Goal: Task Accomplishment & Management: Manage account settings

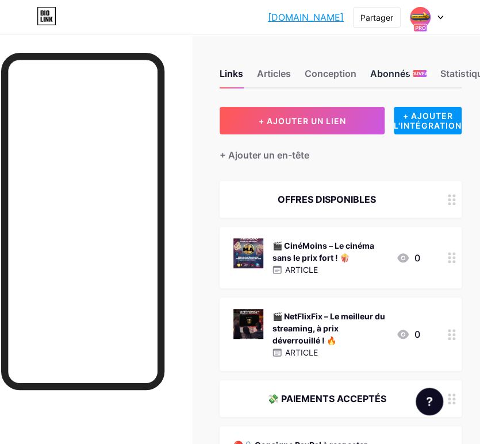
click at [409, 78] on font "Abonnés" at bounding box center [390, 73] width 40 height 11
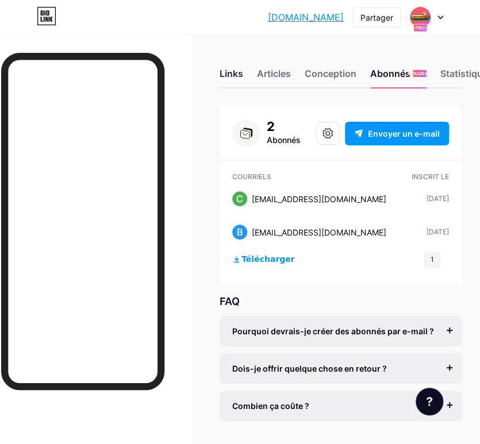
click at [240, 80] on div "Links" at bounding box center [232, 77] width 24 height 21
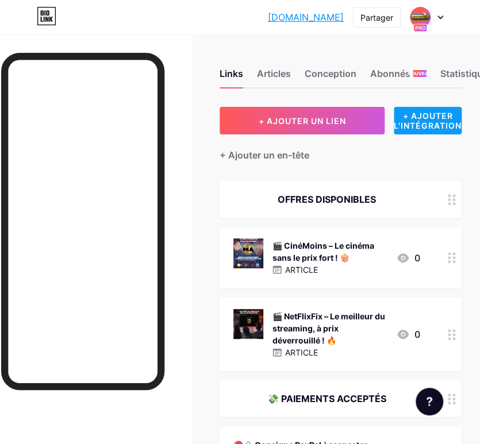
click at [425, 121] on font "+ AJOUTER L'INTÉGRATION" at bounding box center [428, 121] width 68 height 20
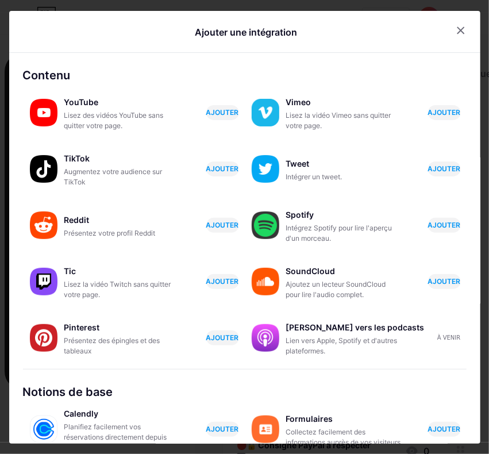
click at [458, 29] on icon at bounding box center [461, 30] width 6 height 6
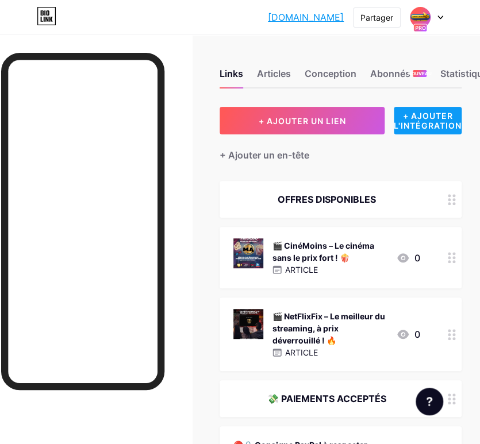
click at [436, 116] on font "+ AJOUTER L'INTÉGRATION" at bounding box center [428, 121] width 68 height 20
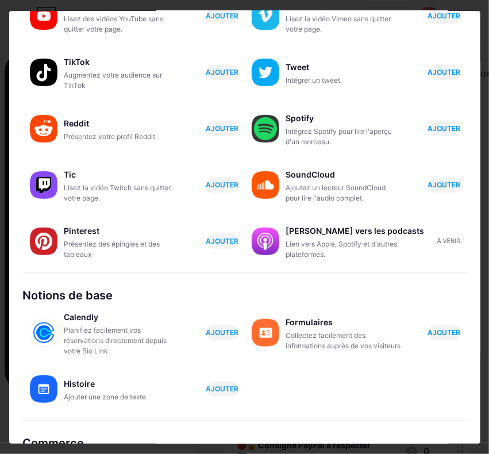
scroll to position [115, 0]
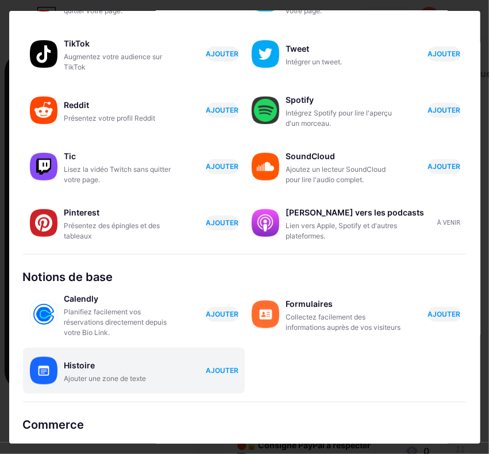
click at [224, 371] on font "AJOUTER" at bounding box center [222, 370] width 33 height 9
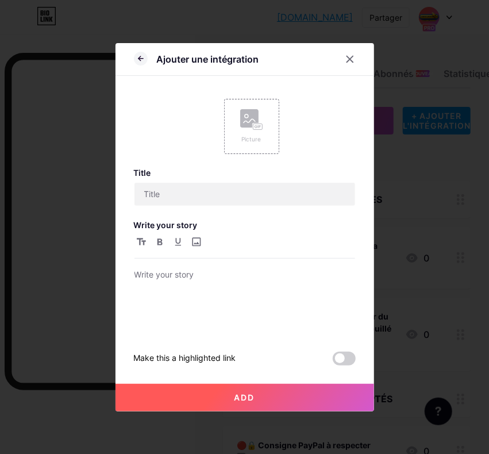
scroll to position [0, 0]
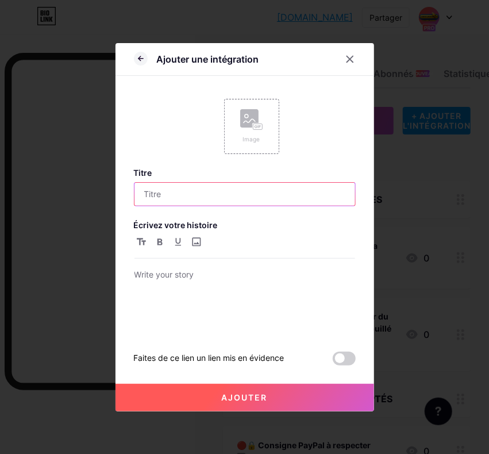
click at [200, 195] on input "text" at bounding box center [245, 194] width 221 height 23
paste input "🔐 MisterAccess — Le club qui te fait gagner tous les jours"
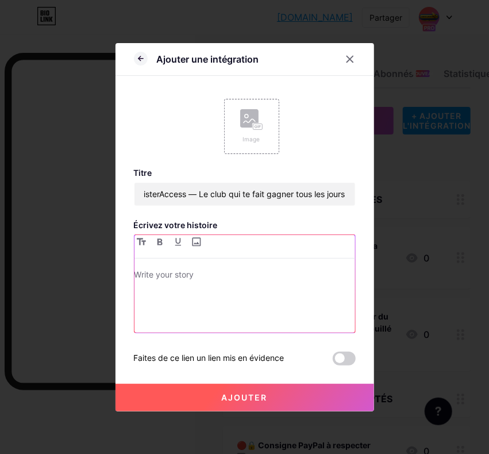
click at [202, 270] on p at bounding box center [245, 276] width 221 height 16
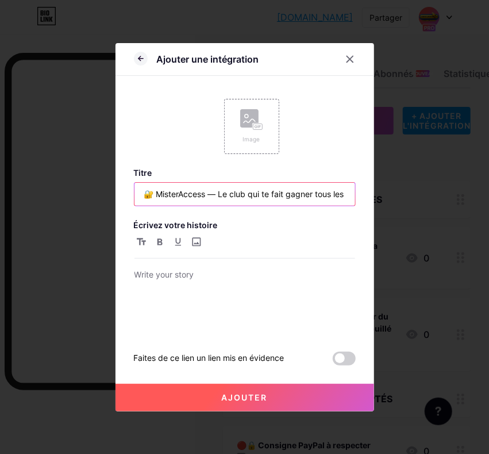
drag, startPoint x: 152, startPoint y: 195, endPoint x: 125, endPoint y: 197, distance: 27.7
click at [125, 197] on div "Ajouter une intégration Image Titre 🔐 MisterAccess — Le club qui te fait gagner…" at bounding box center [245, 227] width 259 height 369
click at [219, 187] on input "🔐 MisterAccess — Le club qui te fait gagner tous les jours" at bounding box center [245, 194] width 221 height 23
click at [205, 197] on input "🔐 MisterAccess — Le club qui te fait gagner tous les jours" at bounding box center [245, 194] width 221 height 23
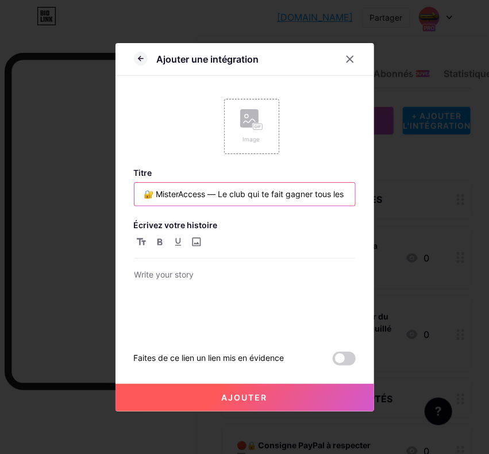
paste input "🔐"
click at [156, 190] on input "🔐 MisterAccess 🔐 Le club qui te fait gagner tous les jours" at bounding box center [245, 194] width 221 height 23
click at [155, 193] on input "🔐 MisterAccess 🔐 Le club qui te fait gagner tous les jours" at bounding box center [245, 194] width 221 height 23
type input "MisterAccess 🔐 Le club qui te fait gagner tous les jours"
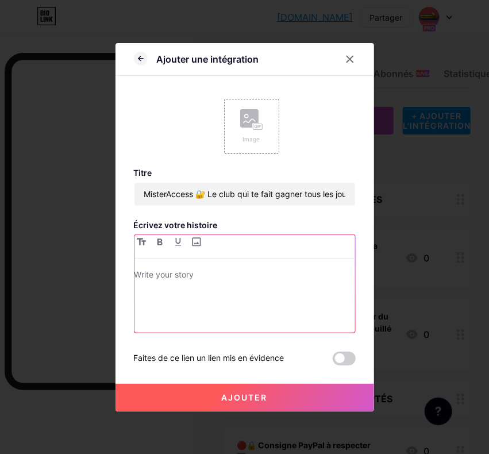
click at [232, 286] on div at bounding box center [245, 300] width 221 height 65
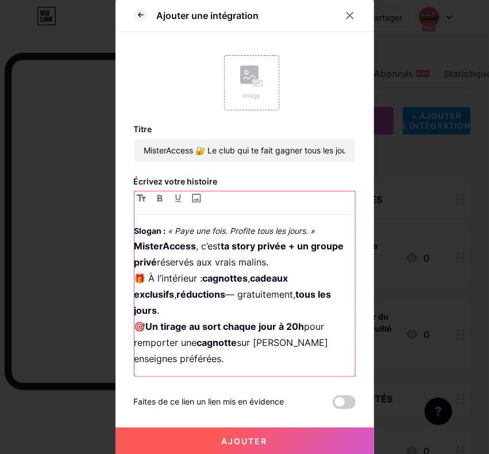
click at [168, 230] on em "« Paye une fois. Profite tous les jours. »" at bounding box center [241, 231] width 147 height 10
click at [168, 229] on em "« Paye une fois. Profite tous les jours. »" at bounding box center [241, 231] width 147 height 10
click at [304, 228] on h3 "« Paye une fois. Profite tous les jours. »" at bounding box center [245, 231] width 221 height 14
drag, startPoint x: 304, startPoint y: 227, endPoint x: 122, endPoint y: 224, distance: 182.3
click at [122, 224] on div "Ajouter une intégration Image Titre MisterAccess 🔐 Le club qui te fait gagner t…" at bounding box center [245, 227] width 259 height 456
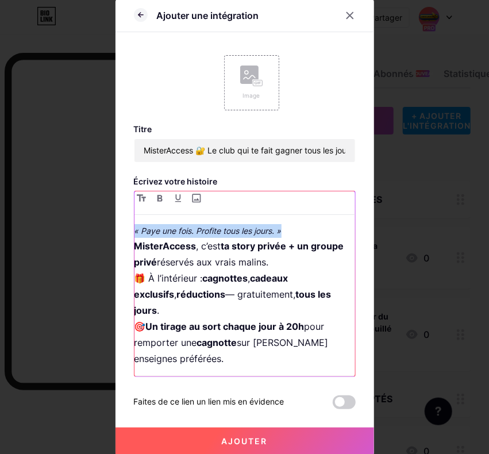
click at [148, 227] on em "« Paye une fois. Profite tous les jours. »" at bounding box center [208, 231] width 147 height 10
click at [136, 232] on em "« Paye une fois. Profite tous les jours. »" at bounding box center [208, 231] width 147 height 10
click at [268, 233] on em "« Paye une fois. Profite tous les jours. »" at bounding box center [208, 231] width 147 height 10
click at [283, 271] on p "MisterAccess , c’est ta story privée + un groupe privé réservés aux vrais malin…" at bounding box center [245, 302] width 221 height 129
click at [285, 224] on h3 "« Paye une fois. Profite tous les jours. »" at bounding box center [245, 231] width 221 height 14
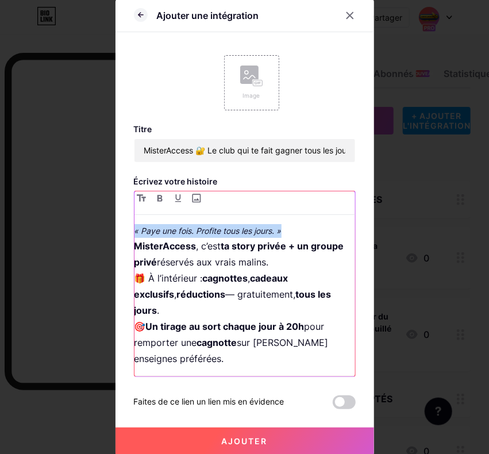
drag, startPoint x: 285, startPoint y: 224, endPoint x: 103, endPoint y: 227, distance: 181.7
click at [103, 227] on div "Ajouter une intégration Image Titre MisterAccess 🔐 Le club qui te fait gagner t…" at bounding box center [244, 227] width 489 height 454
copy em "« Paye une fois. Profite tous les jours. »"
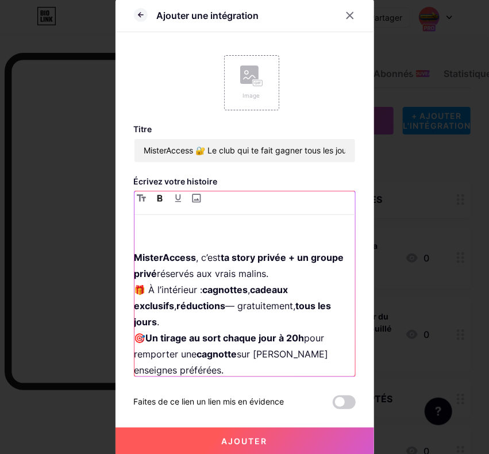
click at [139, 252] on strong "MisterAccess" at bounding box center [166, 257] width 62 height 11
click at [135, 252] on strong "MisterAccess" at bounding box center [166, 257] width 62 height 11
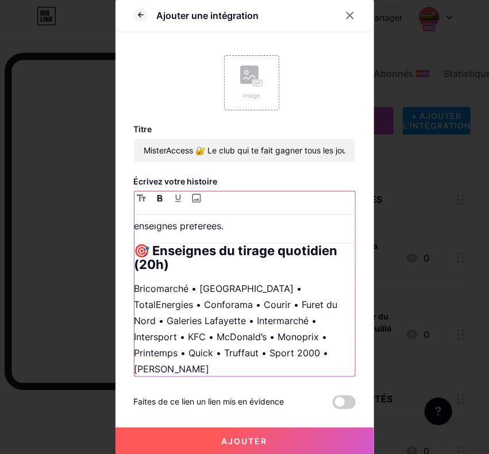
scroll to position [115, 0]
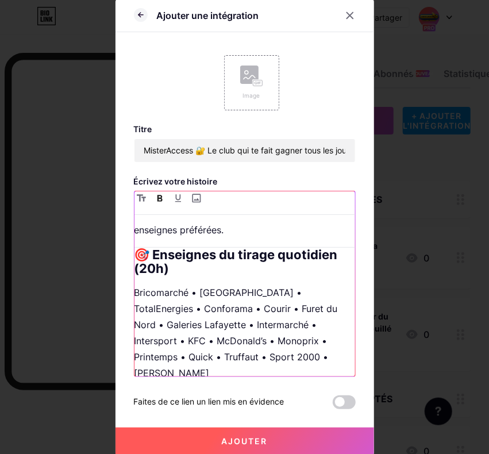
click at [304, 365] on div "MisterAccess , c’est ta story privée + un groupe privé réservés aux vrais malin…" at bounding box center [245, 300] width 221 height 152
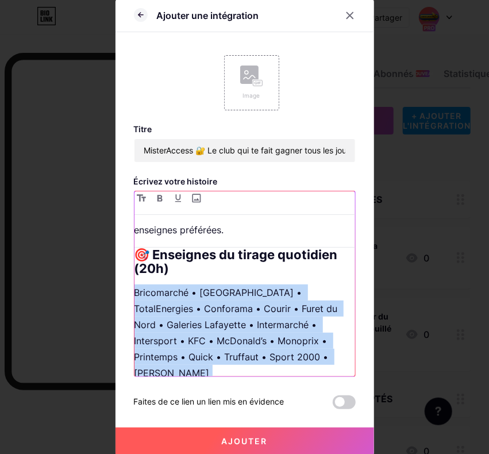
drag, startPoint x: 240, startPoint y: 355, endPoint x: 116, endPoint y: 269, distance: 150.4
click at [116, 269] on div "Ajouter une intégration Image Titre MisterAccess 🔐 Le club qui te fait gagner t…" at bounding box center [245, 227] width 259 height 456
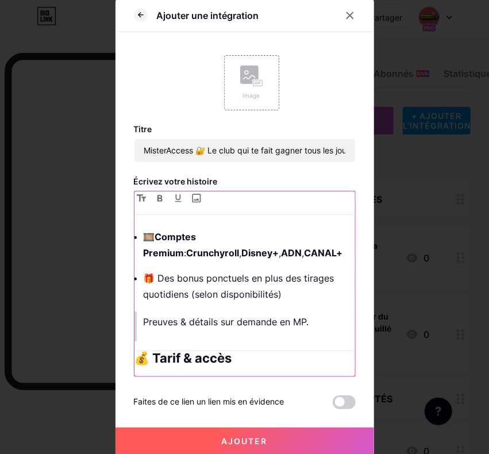
scroll to position [538, 0]
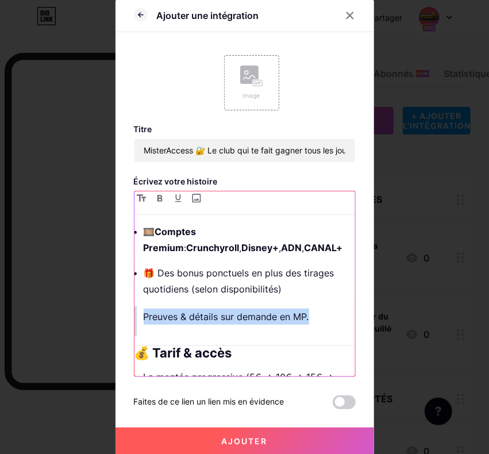
drag, startPoint x: 309, startPoint y: 310, endPoint x: 89, endPoint y: 310, distance: 220.2
click at [89, 310] on div "Ajouter une intégration Image Titre MisterAccess 🔐 Le club qui te fait gagner t…" at bounding box center [244, 227] width 489 height 454
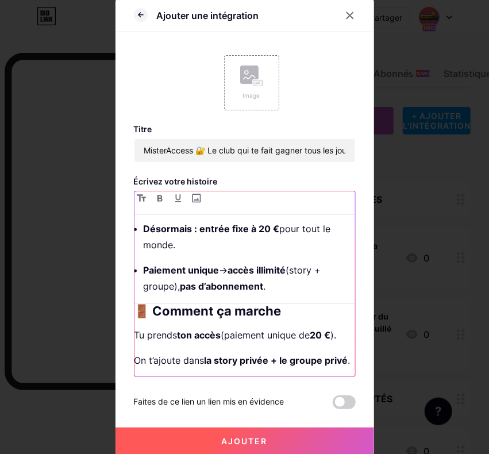
scroll to position [711, 0]
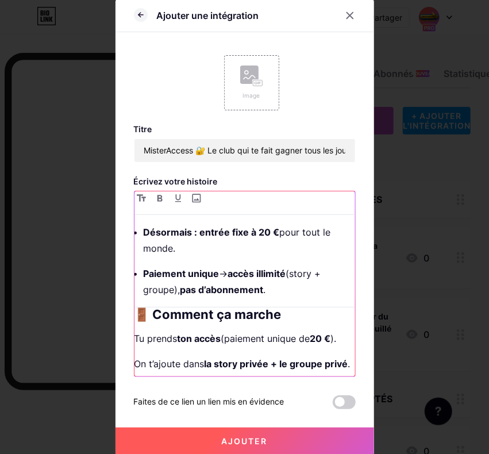
click at [254, 301] on div "MisterAccess , c’est ta story privée + un groupe privé réservés aux vrais malin…" at bounding box center [245, 300] width 221 height 152
click at [283, 285] on p "Paiement unique → accès illimité (story + groupe), pas d’abonnement ." at bounding box center [250, 282] width 212 height 32
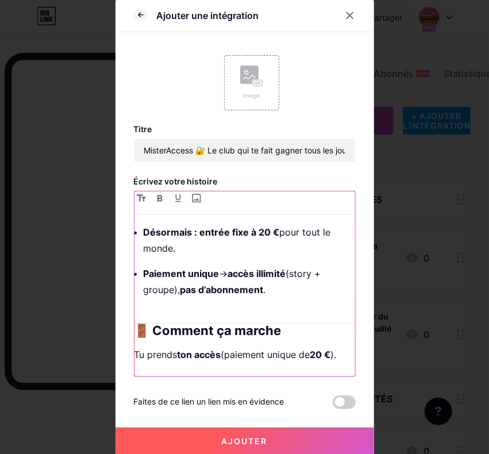
scroll to position [760, 0]
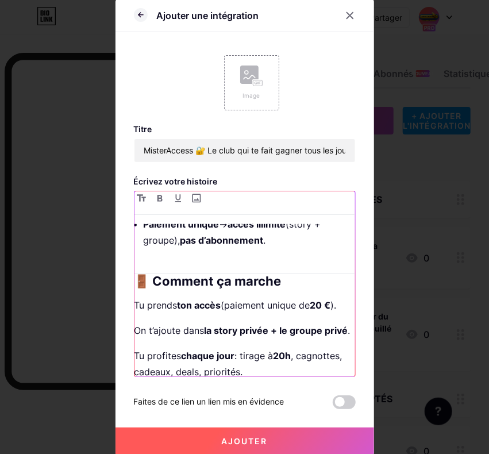
click at [185, 339] on p "On t’ajoute dans la story privée + le groupe privé ." at bounding box center [245, 331] width 221 height 16
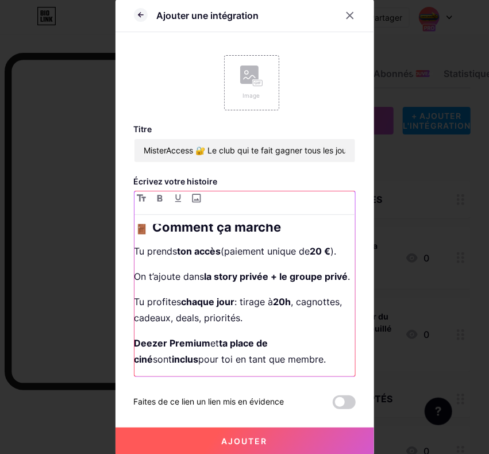
scroll to position [829, 0]
click at [299, 359] on p "Deezer Premium et ta place de ciné sont inclus pour toi en tant que membre." at bounding box center [245, 351] width 221 height 32
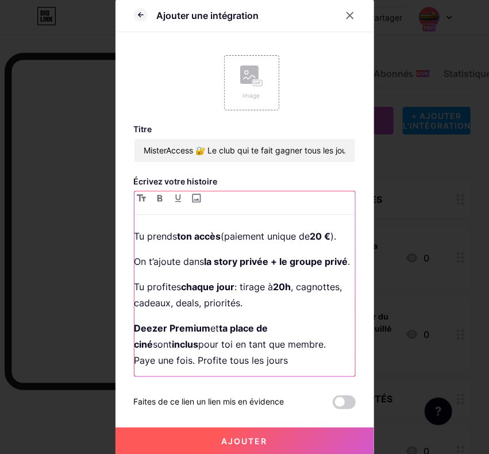
scroll to position [836, 0]
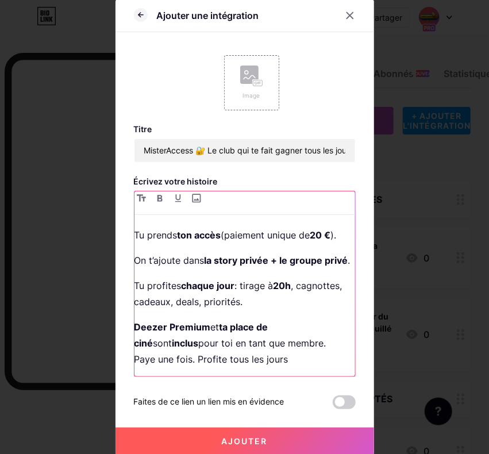
drag, startPoint x: 320, startPoint y: 378, endPoint x: 293, endPoint y: 367, distance: 29.5
click at [293, 367] on div "Titre MisterAccess 🔐 Le club qui te fait gagner tous les jours Écrivez votre hi…" at bounding box center [245, 266] width 222 height 285
drag, startPoint x: 293, startPoint y: 367, endPoint x: 123, endPoint y: 382, distance: 170.3
click at [146, 382] on div "Titre MisterAccess 🔐 Le club qui te fait gagner tous les jours Écrivez votre hi…" at bounding box center [245, 266] width 222 height 285
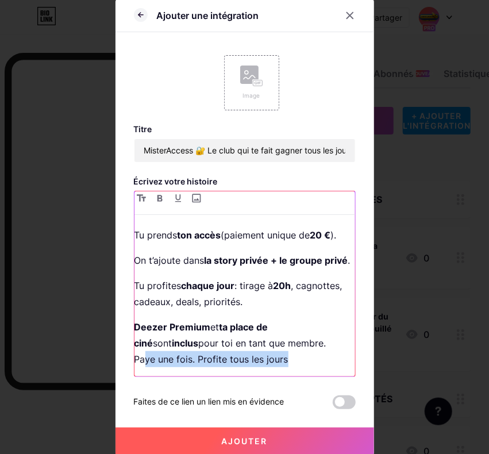
drag, startPoint x: 123, startPoint y: 382, endPoint x: 144, endPoint y: 362, distance: 28.9
click at [144, 362] on div "Titre MisterAccess 🔐 Le club qui te fait gagner tous les jours Écrivez votre hi…" at bounding box center [245, 266] width 222 height 285
click at [143, 363] on p "Deezer Premium et ta place de ciné sont inclus pour toi en tant que membre. Pay…" at bounding box center [245, 343] width 221 height 48
click at [302, 360] on p "Deezer Premium et ta place de ciné sont inclus pour toi en tant que membre. Pay…" at bounding box center [245, 343] width 221 height 48
drag, startPoint x: 302, startPoint y: 360, endPoint x: 121, endPoint y: 364, distance: 181.2
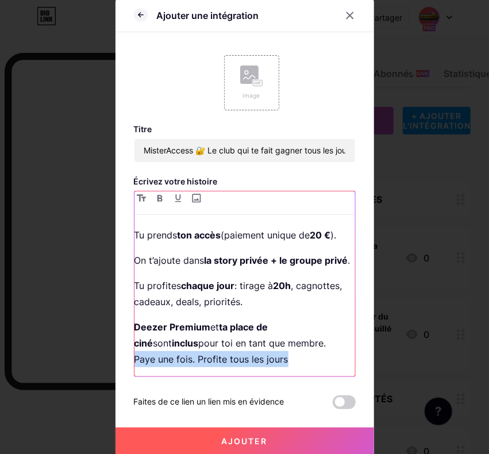
click at [121, 364] on div "Ajouter une intégration Image Titre MisterAccess 🔐 Le club qui te fait gagner t…" at bounding box center [245, 227] width 259 height 456
click at [171, 198] on button "button" at bounding box center [178, 198] width 14 height 14
click at [294, 343] on p "Deezer Premium et ta place de ciné sont inclus pour toi en tant que membre. Pay…" at bounding box center [245, 343] width 221 height 48
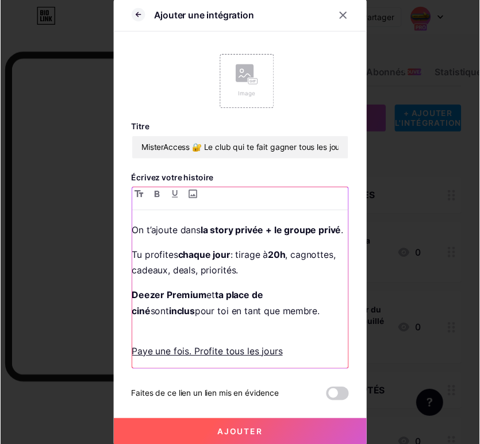
scroll to position [870, 0]
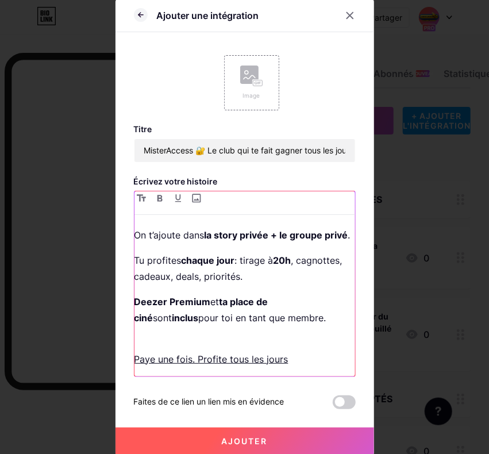
drag, startPoint x: 266, startPoint y: 343, endPoint x: 215, endPoint y: 342, distance: 51.2
click at [215, 342] on p "Paye une fois. Profite tous les jours" at bounding box center [245, 351] width 221 height 32
click at [135, 361] on u "Paye une fois. Profite tous les jours" at bounding box center [212, 359] width 154 height 11
click at [135, 359] on u "Paye une fois. Profite tous les jours" at bounding box center [212, 359] width 154 height 11
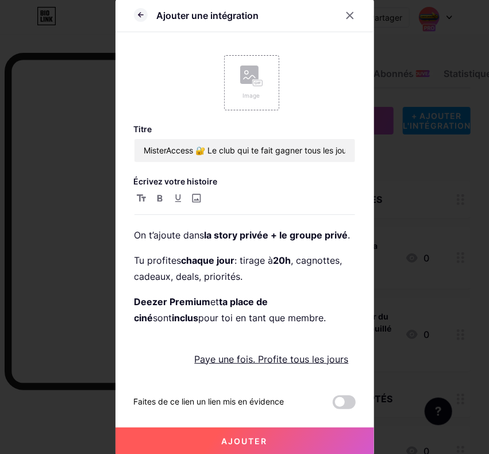
click at [290, 435] on button "Ajouter" at bounding box center [245, 442] width 259 height 28
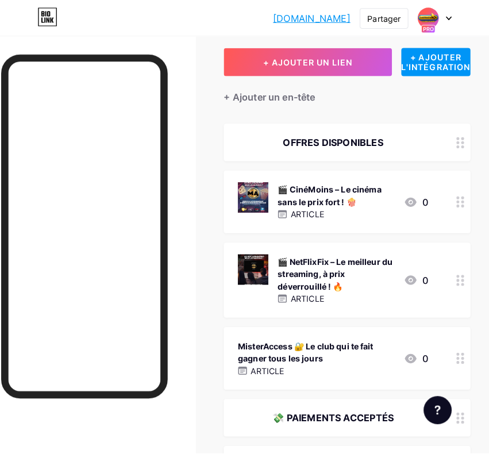
scroll to position [57, 0]
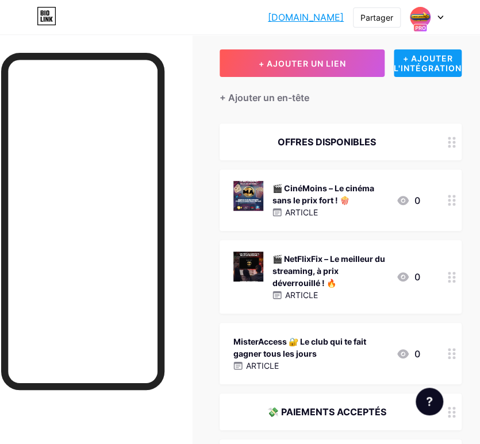
click at [422, 65] on font "+ AJOUTER L'INTÉGRATION" at bounding box center [428, 63] width 68 height 20
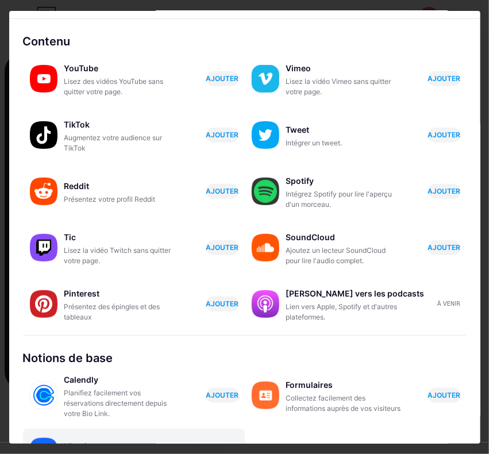
scroll to position [164, 0]
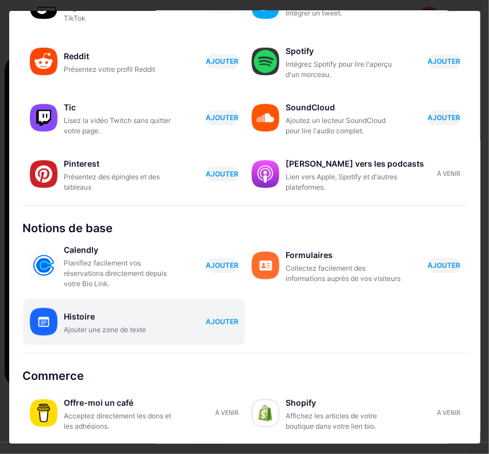
click at [227, 313] on div "Histoire Ajouter une zone de texte AJOUTER" at bounding box center [154, 322] width 181 height 26
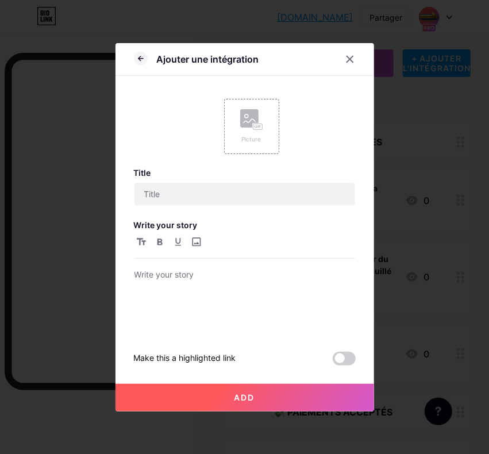
scroll to position [0, 0]
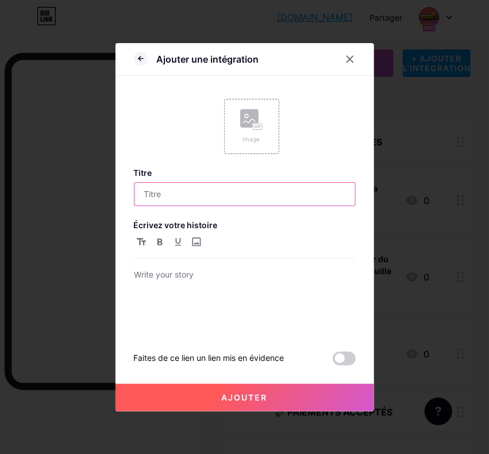
click at [214, 188] on input "text" at bounding box center [245, 194] width 221 height 23
click at [230, 193] on input "Deezer Premium" at bounding box center [245, 194] width 221 height 23
drag, startPoint x: 69, startPoint y: 206, endPoint x: 6, endPoint y: 210, distance: 63.3
click at [5, 210] on div "Ajouter une intégration Image Titre Deezer Premium Écrivez votre histoire Faite…" at bounding box center [244, 227] width 489 height 454
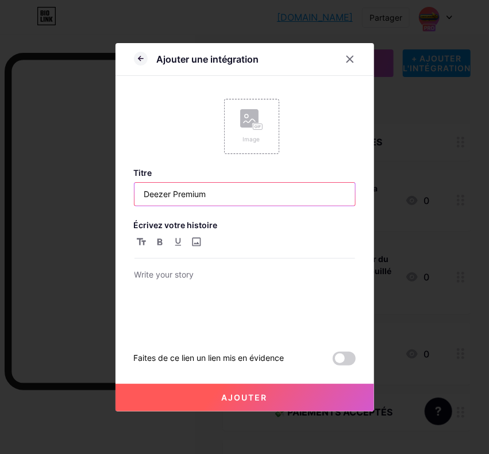
paste input "🎵 DeezEasy"
click at [137, 198] on input "🎵 DeezEasy" at bounding box center [245, 194] width 221 height 23
click at [149, 196] on input "🎵 DeezEasy" at bounding box center [245, 194] width 221 height 23
click at [155, 204] on input "DeezEasy" at bounding box center [245, 194] width 221 height 23
click at [142, 201] on input "DeezEasy" at bounding box center [245, 194] width 221 height 23
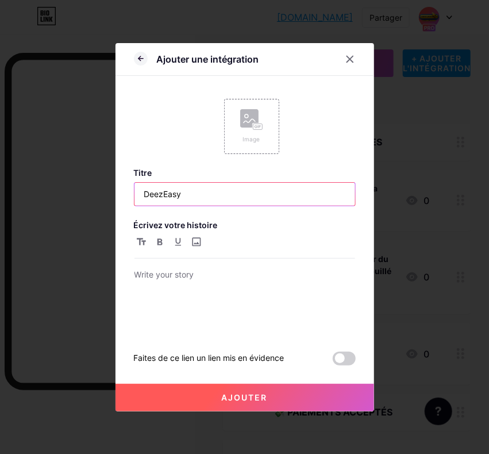
click at [261, 198] on input "DeezEasy" at bounding box center [245, 194] width 221 height 23
paste input "🎵"
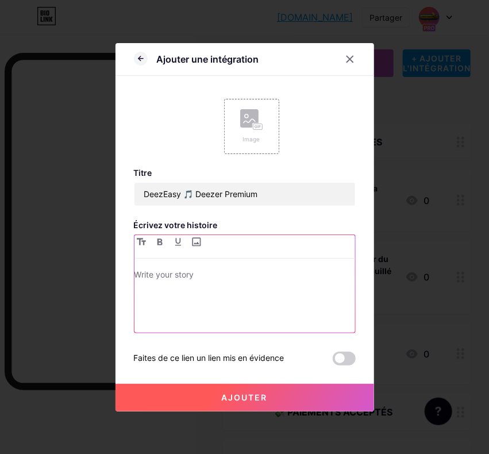
click at [217, 274] on p at bounding box center [245, 276] width 221 height 16
click at [190, 240] on input "file" at bounding box center [197, 242] width 14 height 14
click at [201, 285] on div at bounding box center [245, 300] width 221 height 65
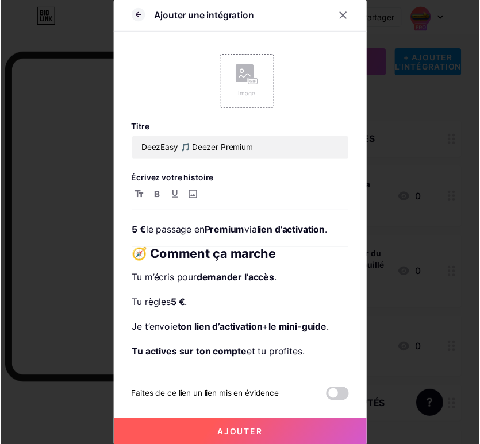
scroll to position [329, 0]
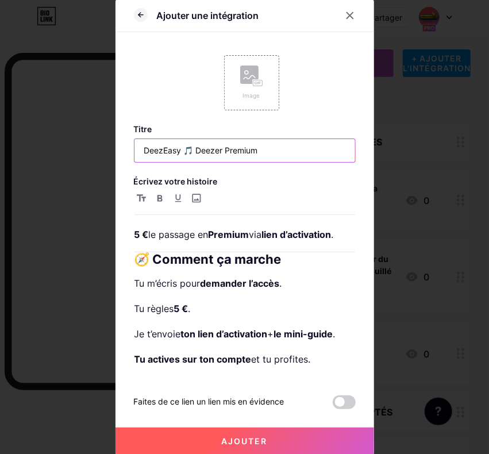
click at [296, 148] on input "DeezEasy 🎵 Deezer Premium" at bounding box center [245, 150] width 221 height 23
paste input "Active & Play"
click at [253, 144] on input "DeezEasy 🎵 Deezer Premium Active & Play" at bounding box center [245, 150] width 221 height 23
type input "DeezEasy 🎵 Deezer Premium Active & Play"
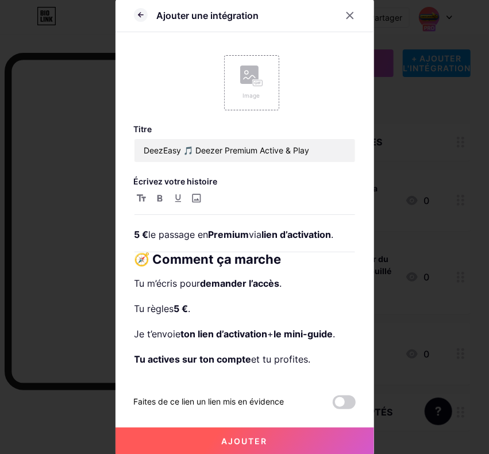
click at [243, 435] on button "Ajouter" at bounding box center [245, 442] width 259 height 28
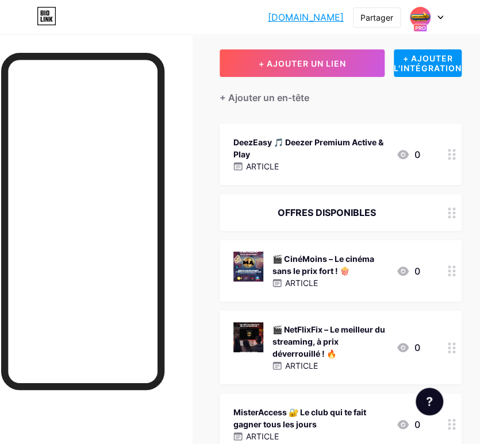
click at [451, 157] on circle at bounding box center [449, 158] width 3 height 3
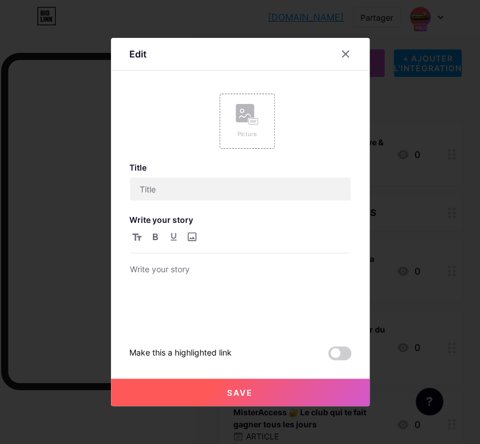
click at [467, 163] on div at bounding box center [240, 222] width 480 height 444
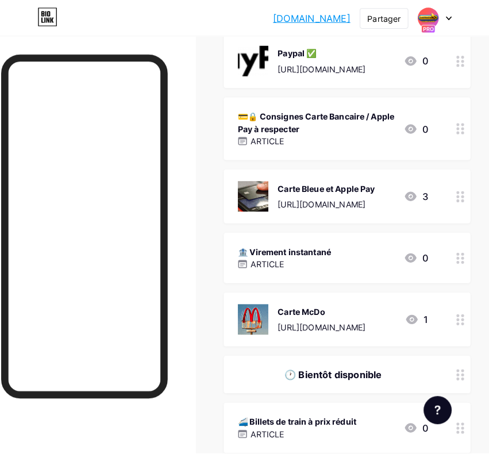
scroll to position [591, 0]
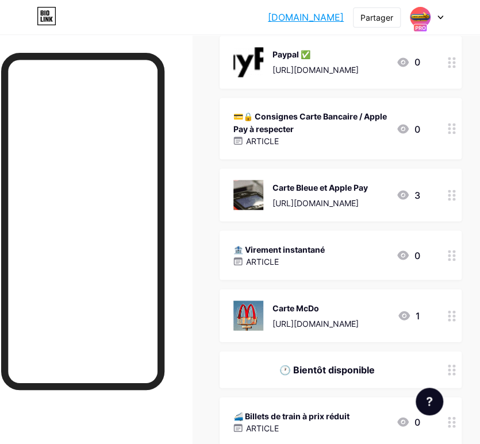
click at [459, 205] on div at bounding box center [452, 194] width 20 height 53
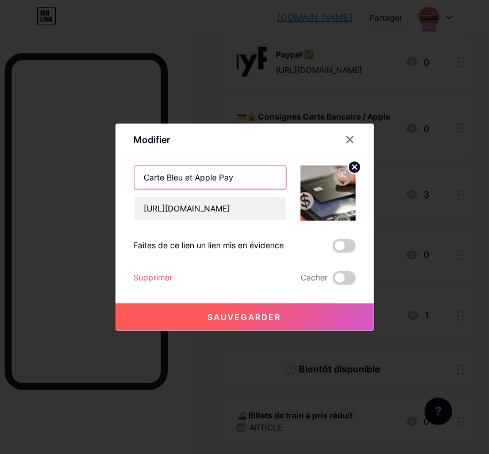
click at [263, 187] on input "Carte Bleu et Apple Pay" at bounding box center [211, 177] width 152 height 23
type input "Carte Bleu et Apple Pay lien de paiement"
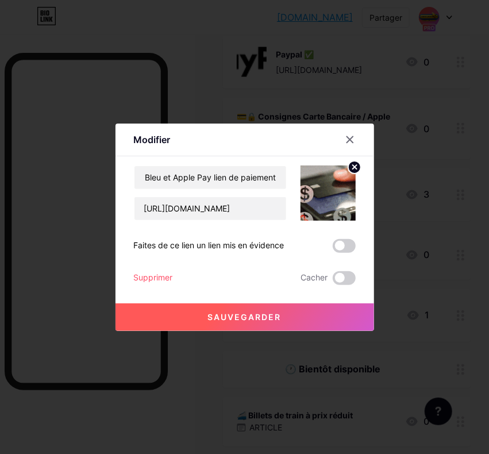
click at [269, 312] on font "Sauvegarder" at bounding box center [245, 317] width 74 height 10
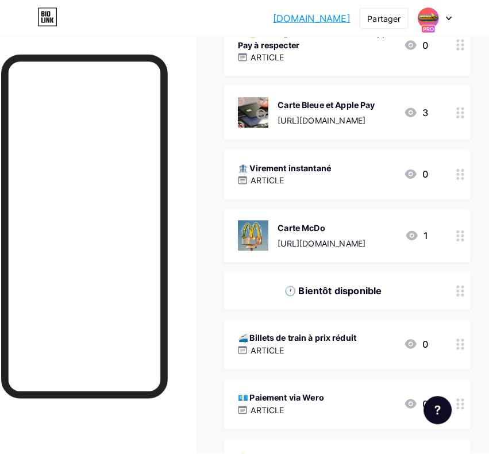
scroll to position [821, 0]
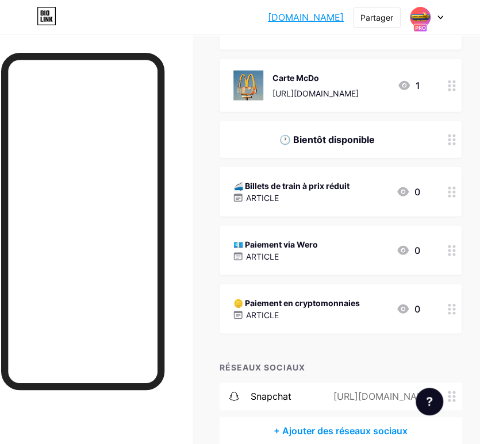
click at [324, 252] on div "💶 Paiement via Wero ARTICLE 0" at bounding box center [326, 250] width 187 height 26
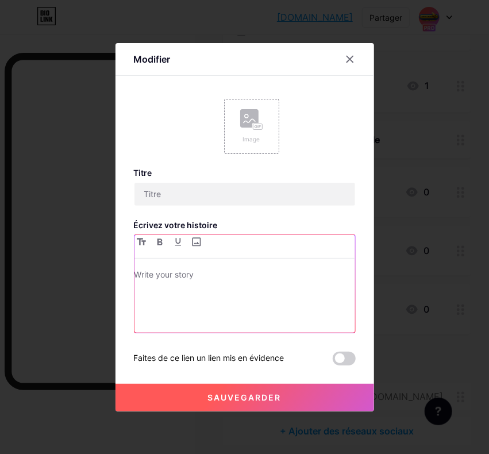
click at [258, 284] on div at bounding box center [245, 300] width 221 height 65
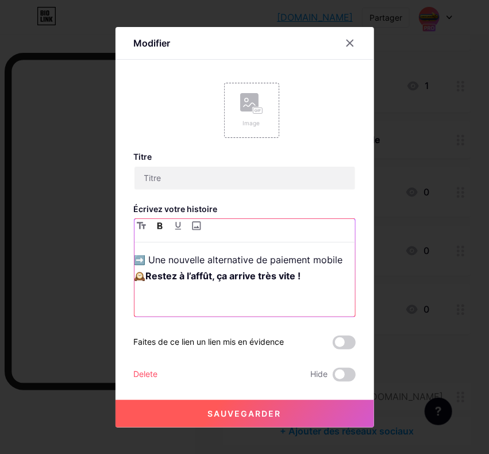
type input "💶 Paiement via Wero"
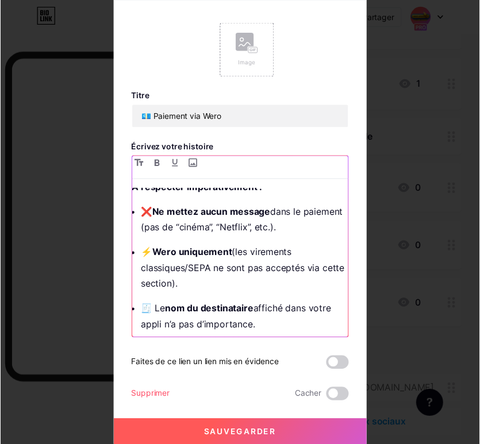
scroll to position [0, 0]
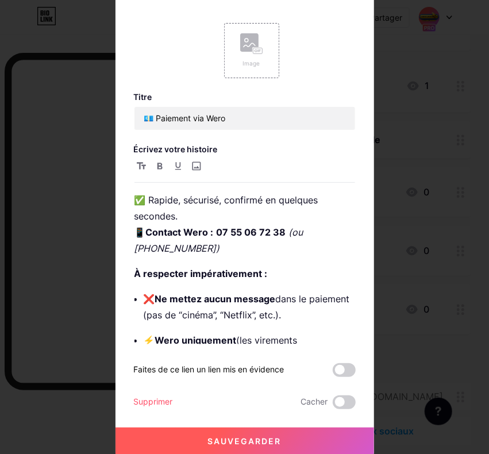
click at [231, 439] on font "Sauvegarder" at bounding box center [245, 441] width 74 height 10
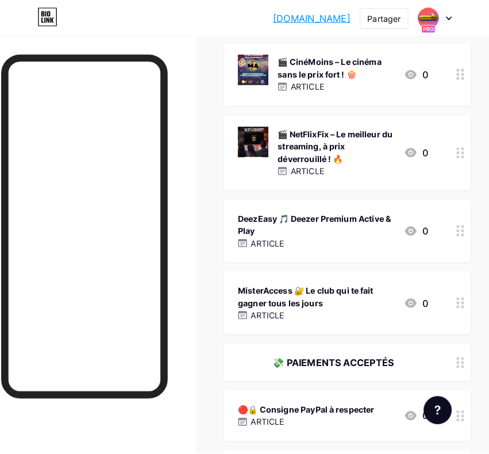
scroll to position [189, 0]
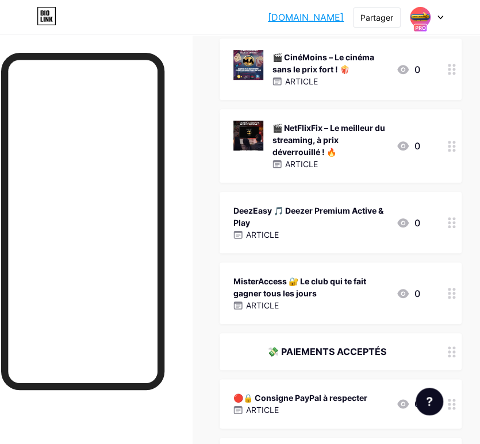
click at [362, 291] on div "MisterAccess 🔐 Le club qui te fait gagner tous les jours" at bounding box center [309, 287] width 153 height 24
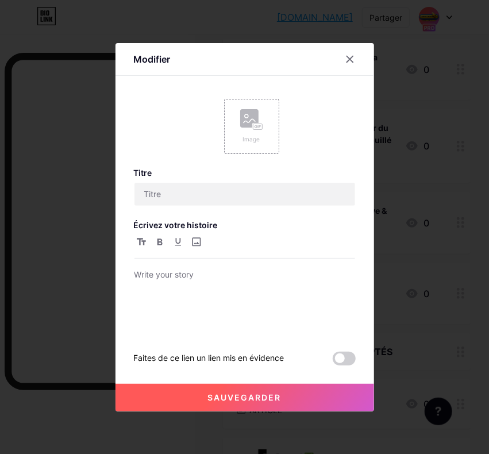
type input "MisterAccess 🔐 Le club qui te fait gagner tous les jours"
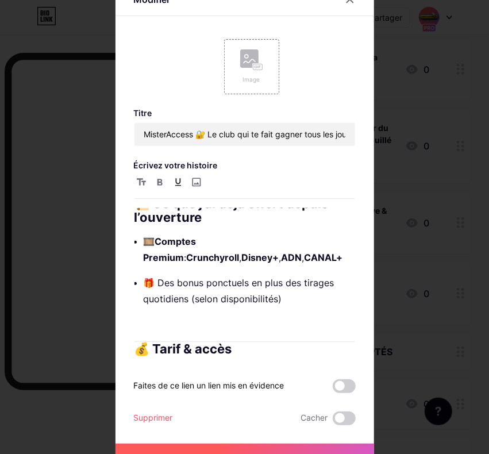
scroll to position [517, 0]
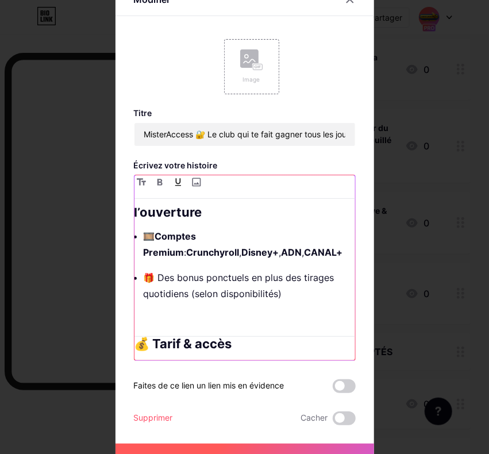
click at [269, 316] on p at bounding box center [250, 319] width 212 height 16
click at [288, 282] on p "🎁 Des bonus ponctuels en plus des tirages quotidiens (selon disponibilités)" at bounding box center [250, 286] width 212 height 32
click at [283, 270] on p "🎁 Des bonus ponctuels en plus des tirages quotidiens (selon disponibilités)" at bounding box center [250, 286] width 212 height 32
click at [282, 258] on p "🎞️ Comptes Premium : Crunchyroll , Disney+ , ADN , CANAL+" at bounding box center [250, 244] width 212 height 32
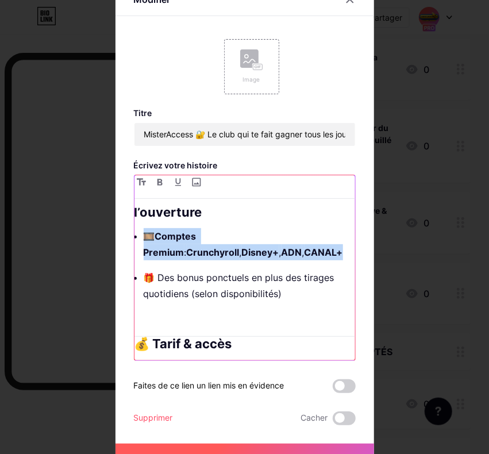
drag, startPoint x: 250, startPoint y: 245, endPoint x: 122, endPoint y: 234, distance: 127.6
click at [116, 235] on div "Modifier Image Titre MisterAccess 🔐 Le club qui te fait gagner tous les jours É…" at bounding box center [245, 227] width 259 height 488
copy p "🎞️ Comptes Premium : Crunchyroll , Disney+ , ADN , CANAL+"
click at [283, 255] on p "🎞️ Comptes Premium : Crunchyroll , Disney+ , ADN , CANAL+" at bounding box center [250, 244] width 212 height 32
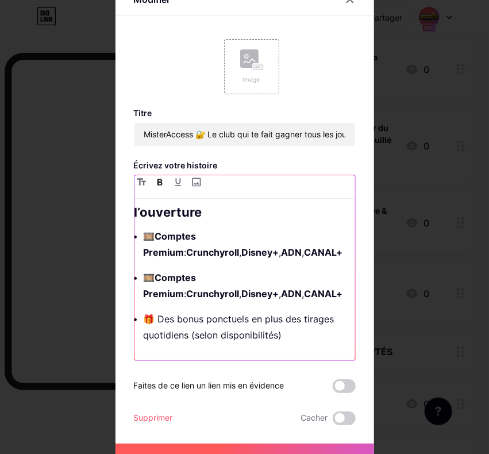
click at [199, 279] on strong "Comptes Premium" at bounding box center [171, 286] width 55 height 28
click at [237, 278] on p "🎞️ Comptes Premium : Crunchyroll , Disney+ , ADN , CANAL+" at bounding box center [250, 286] width 212 height 32
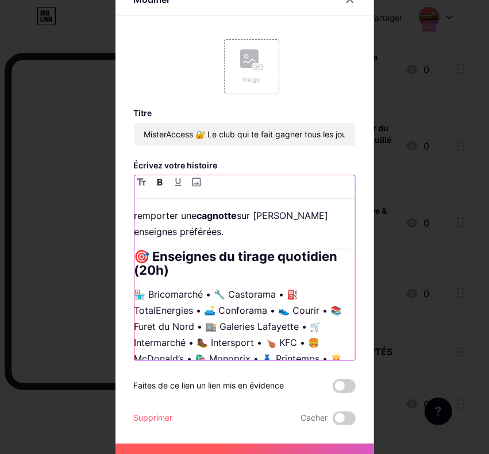
scroll to position [0, 0]
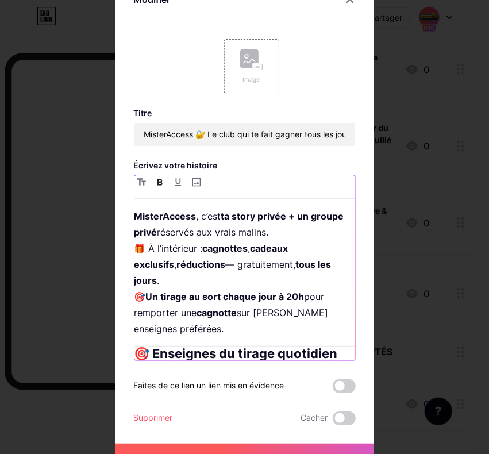
click at [233, 243] on strong "cagnottes" at bounding box center [225, 248] width 45 height 11
copy strong "cagnottes"
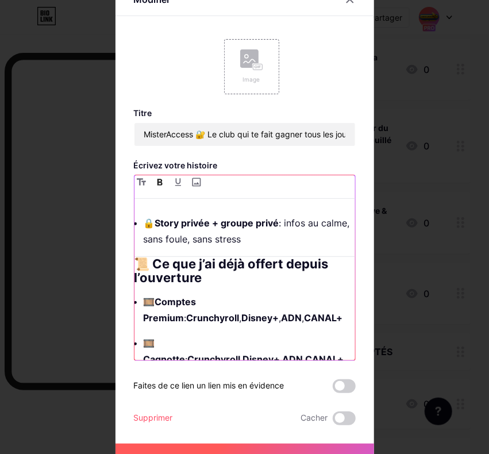
scroll to position [567, 0]
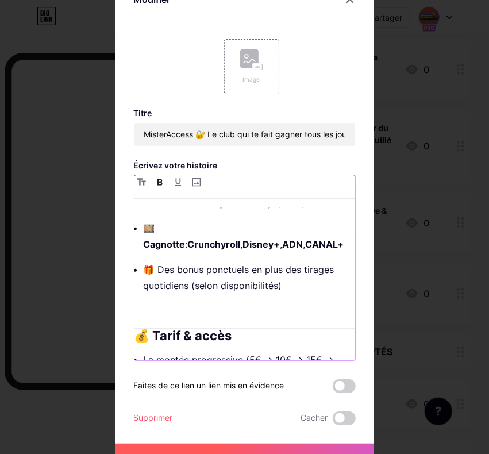
click at [186, 239] on strong "Cagnotte" at bounding box center [165, 244] width 42 height 11
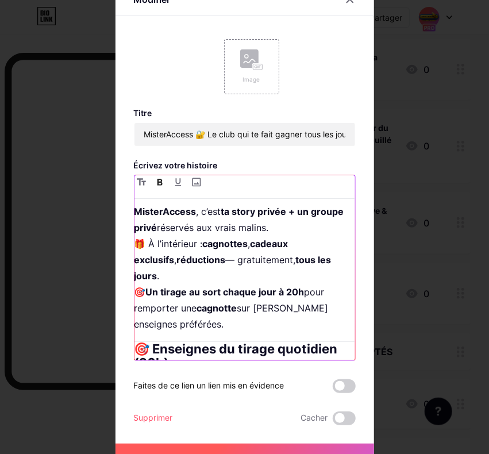
scroll to position [0, 0]
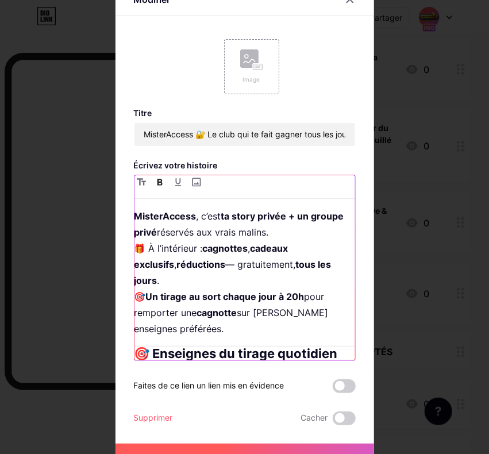
click at [135, 248] on p "MisterAccess , c’est ta story privée + un groupe privé réservés aux vrais malin…" at bounding box center [245, 272] width 221 height 129
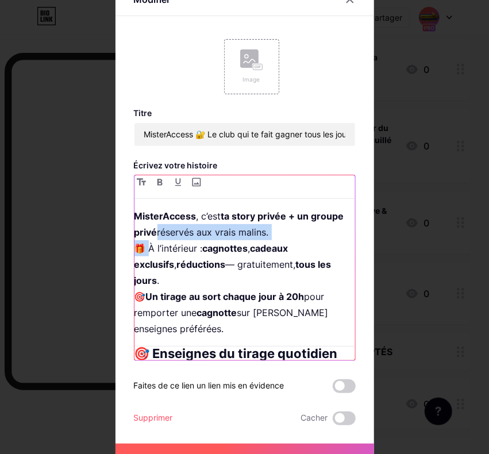
click at [135, 248] on p "MisterAccess , c’est ta story privée + un groupe privé réservés aux vrais malin…" at bounding box center [245, 272] width 221 height 129
copy p "réservés aux vrais malins. 🎁 À"
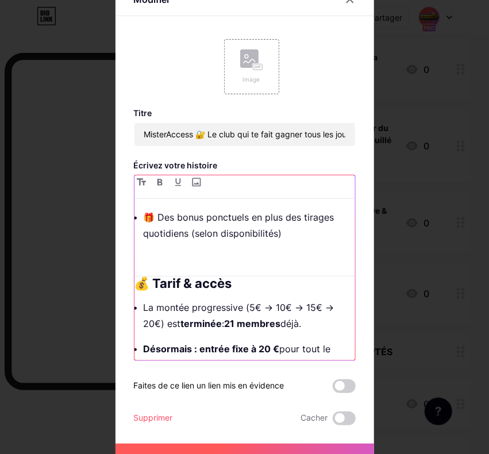
scroll to position [632, 0]
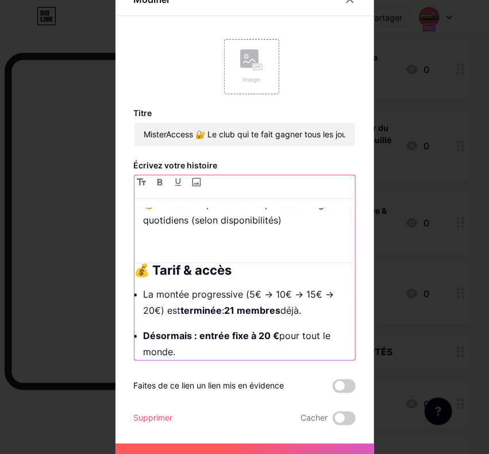
click at [135, 271] on h2 "💰 Tarif & accès" at bounding box center [245, 270] width 221 height 14
click at [135, 270] on h2 "💰 Tarif & accès" at bounding box center [245, 270] width 221 height 14
copy div "💰 T"
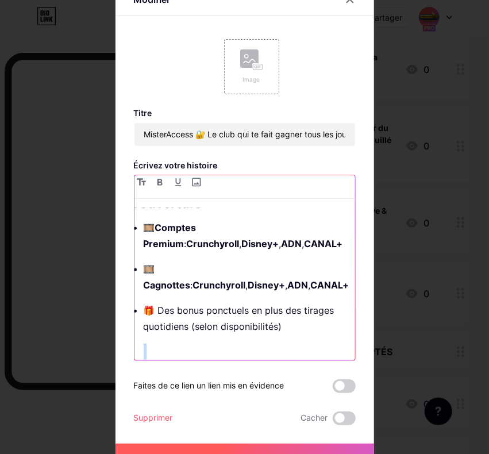
scroll to position [517, 0]
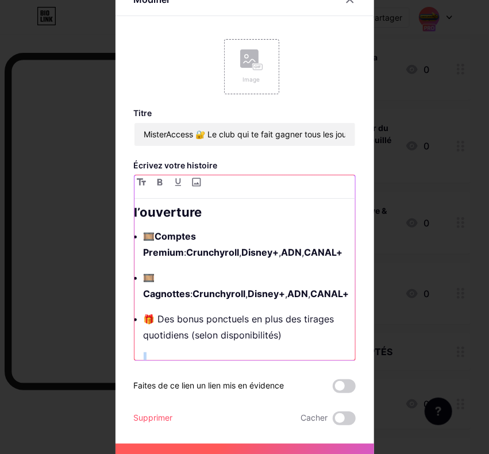
click at [242, 247] on strong "Disney+" at bounding box center [260, 252] width 37 height 11
click at [149, 271] on p "🎞️ Cagnottes : Crunchyroll , Disney+ , ADN , CANAL+" at bounding box center [250, 286] width 212 height 32
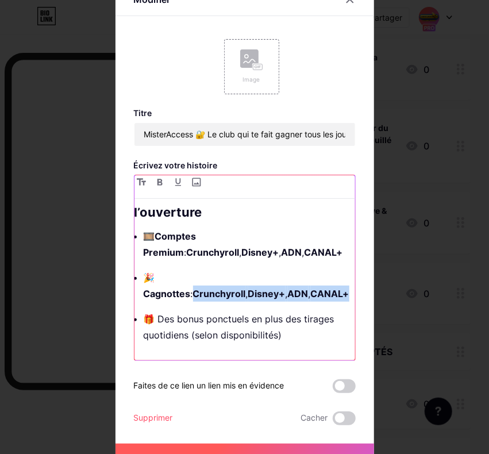
drag, startPoint x: 215, startPoint y: 279, endPoint x: 252, endPoint y: 298, distance: 41.4
click at [252, 298] on p "🎉 Cagnottes : Crunchyroll , Disney+ , ADN , CANAL+" at bounding box center [250, 286] width 212 height 32
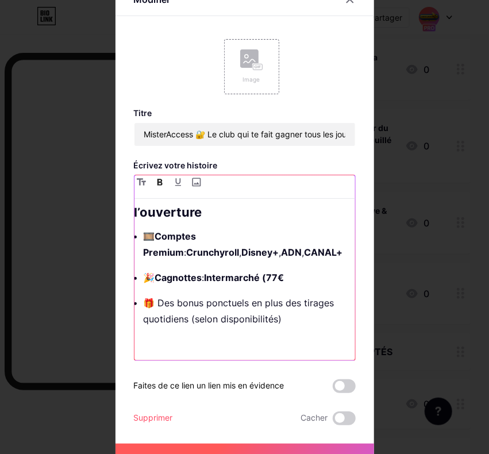
click at [298, 275] on p "🎉 Cagnottes : Intermarché (77€" at bounding box center [250, 278] width 212 height 16
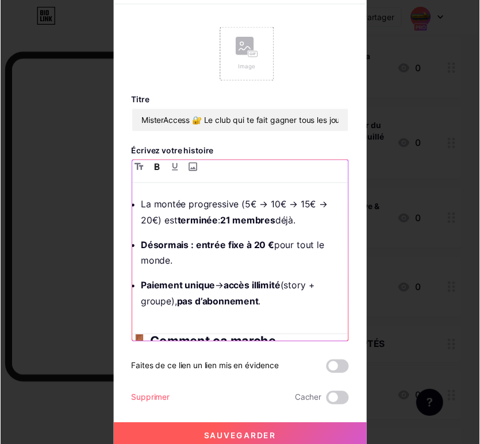
scroll to position [16, 0]
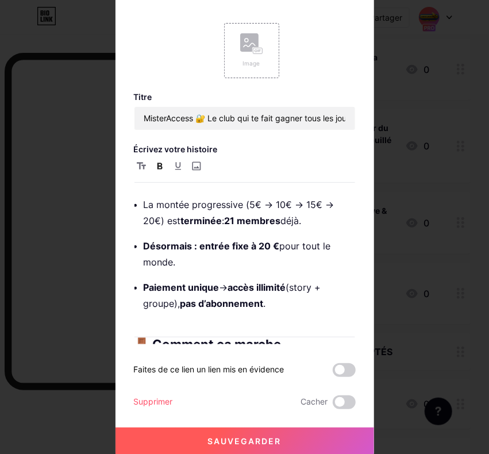
click at [288, 439] on button "Sauvegarder" at bounding box center [245, 442] width 259 height 28
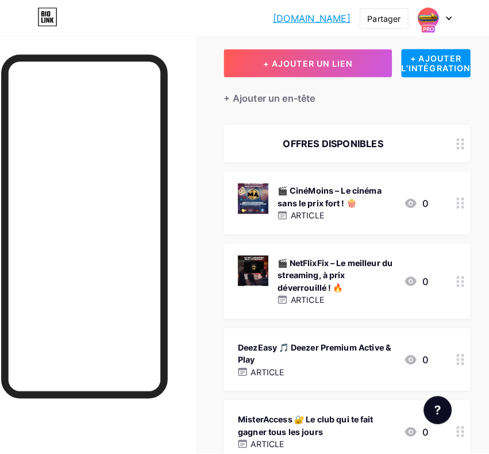
scroll to position [0, 0]
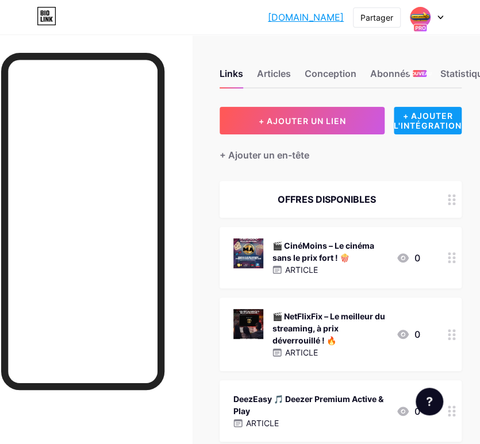
click at [427, 134] on div "+ AJOUTER L'INTÉGRATION" at bounding box center [428, 121] width 68 height 28
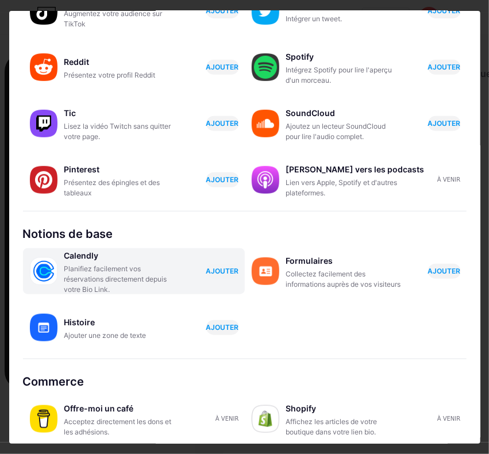
scroll to position [164, 0]
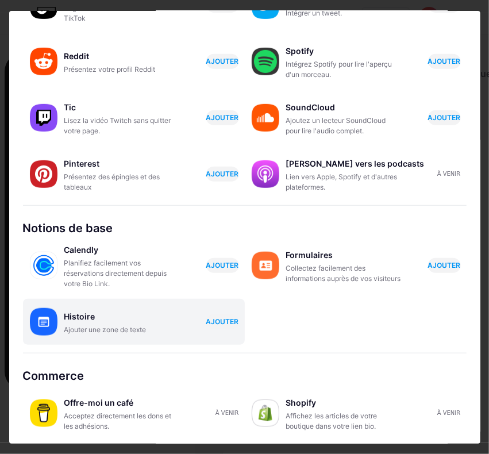
click at [201, 328] on div "AJOUTER" at bounding box center [219, 321] width 40 height 15
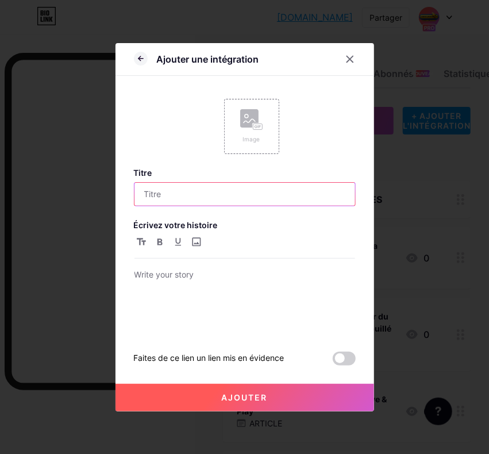
click at [190, 195] on input "text" at bounding box center [245, 194] width 221 height 23
paste input "⚽️ MisterBoots — Les crampons des cracks, sans le prix pro"
click at [168, 191] on input "⚽️ MisterBoots — Les crampons des cracks, sans le prix pro" at bounding box center [245, 194] width 221 height 23
click at [173, 191] on input "⚽️ MisterBoots — Les crampons des cracks, sans le prix pro" at bounding box center [245, 194] width 221 height 23
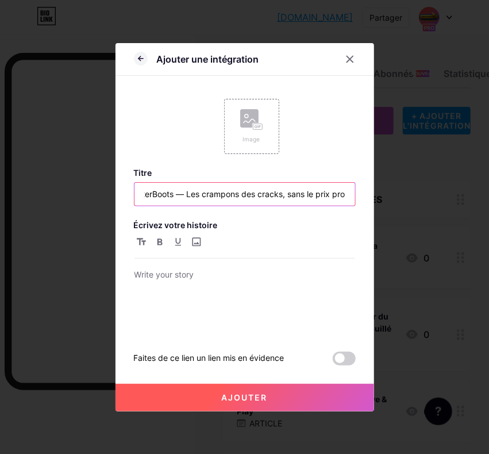
click at [172, 191] on input "⚽️ MisterBoots — Les crampons des cracks, sans le prix pro" at bounding box center [245, 194] width 221 height 23
click at [151, 194] on input "⚽️ MisterBoots — Les crampons des cracks, sans le prix pro" at bounding box center [245, 194] width 221 height 23
drag, startPoint x: 145, startPoint y: 192, endPoint x: 131, endPoint y: 193, distance: 13.8
click at [135, 193] on input "⚽️ MisterBoots — Les crampons des cracks, sans le prix pro" at bounding box center [245, 194] width 221 height 23
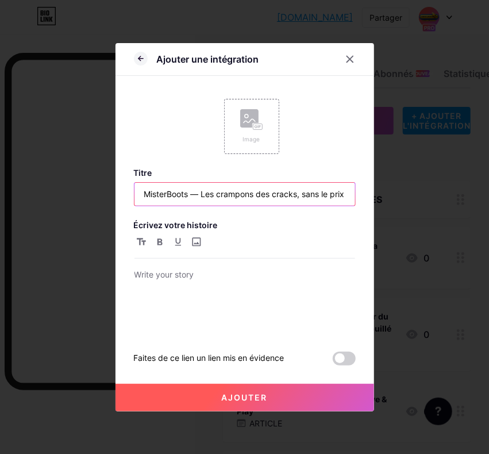
click at [192, 193] on input "MisterBoots — Les crampons des cracks, sans le prix pro" at bounding box center [245, 194] width 221 height 23
click at [190, 194] on input "MisterBoots — Les crampons des cracks, sans le prix pro" at bounding box center [245, 194] width 221 height 23
paste input "️"
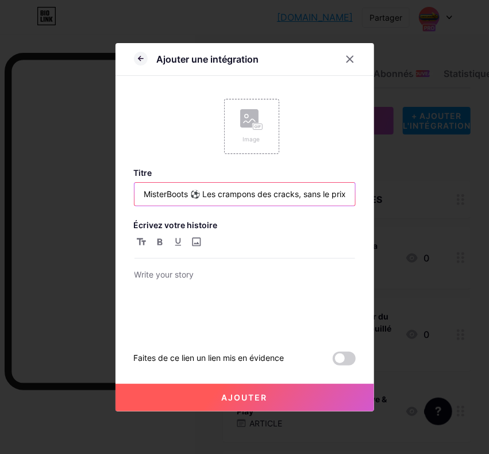
click at [181, 194] on input "MisterBoots ⚽️ Les crampons des cracks, sans le prix pro" at bounding box center [245, 194] width 221 height 23
click at [190, 195] on input "MisterBoots ⚽️ Les crampons des cracks, sans le prix pro" at bounding box center [245, 194] width 221 height 23
type input "MisterBoots ⚽️ Les crampons des cracks, sans le prix pro"
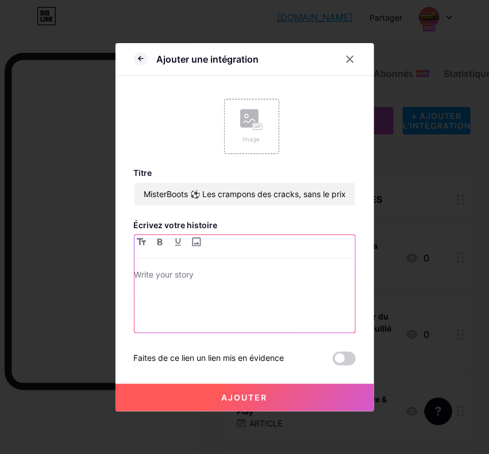
click at [213, 294] on div at bounding box center [245, 300] width 221 height 65
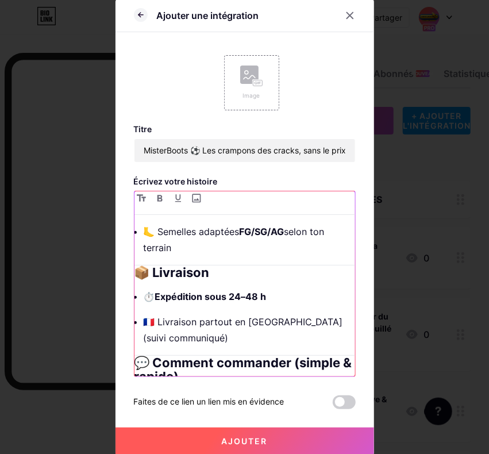
scroll to position [690, 0]
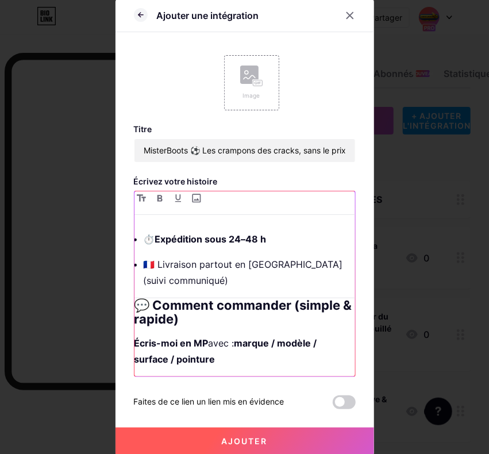
click at [147, 289] on p "🇫🇷 Livraison partout en [GEOGRAPHIC_DATA] (suivi communiqué)" at bounding box center [250, 272] width 212 height 32
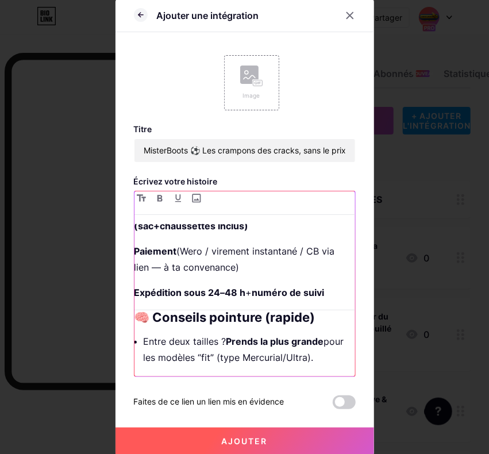
scroll to position [862, 0]
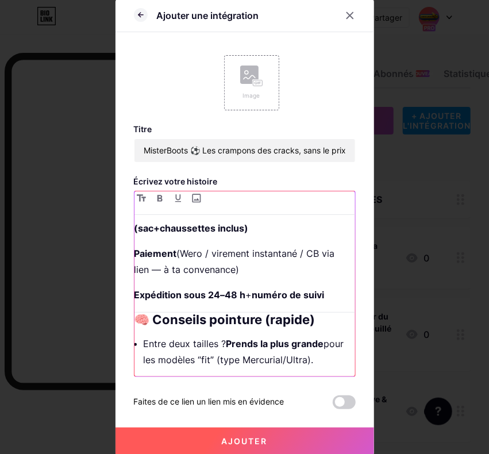
click at [268, 278] on p "Paiement (Wero / virement instantané / CB via lien — à ta convenance)" at bounding box center [245, 261] width 221 height 32
drag, startPoint x: 263, startPoint y: 306, endPoint x: 114, endPoint y: 279, distance: 151.2
click at [116, 279] on div "Ajouter une intégration Image Titre MisterBoots ⚽️ Les crampons des cracks, san…" at bounding box center [245, 227] width 259 height 456
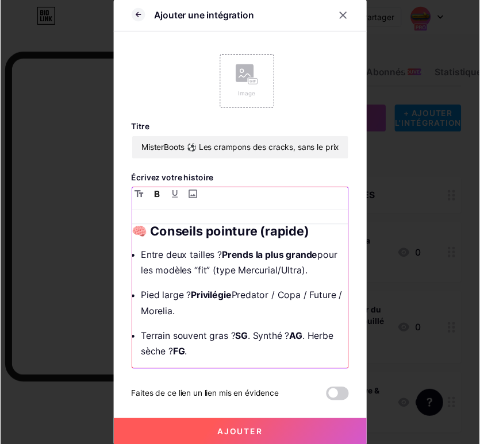
scroll to position [935, 0]
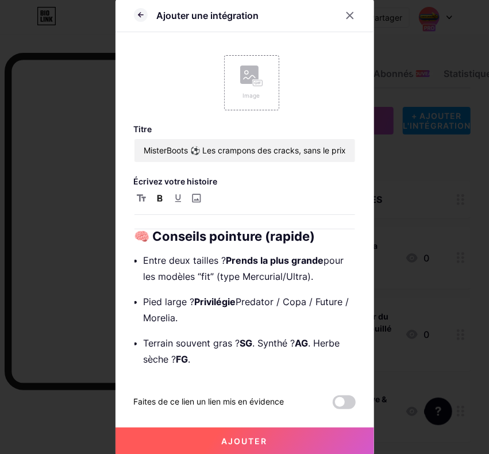
click at [283, 435] on button "Ajouter" at bounding box center [245, 442] width 259 height 28
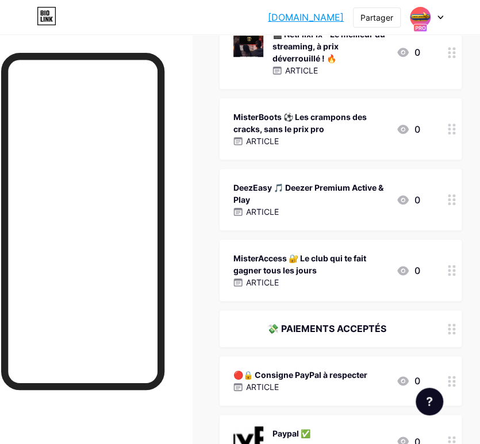
scroll to position [287, 0]
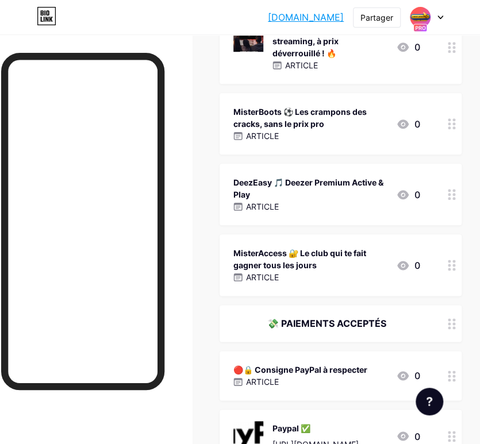
click at [455, 122] on div at bounding box center [452, 124] width 20 height 62
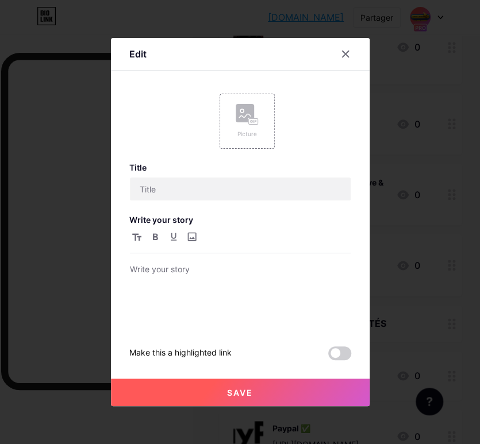
click at [455, 122] on div at bounding box center [240, 222] width 480 height 444
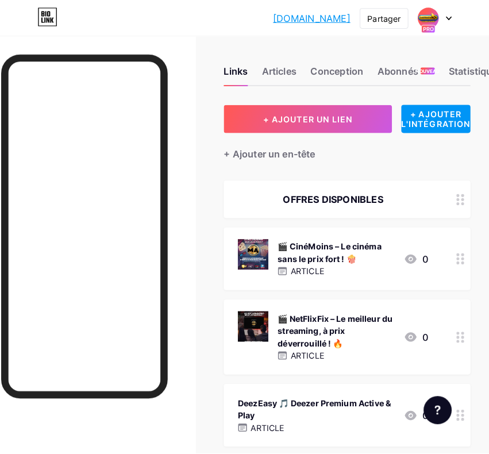
scroll to position [0, 0]
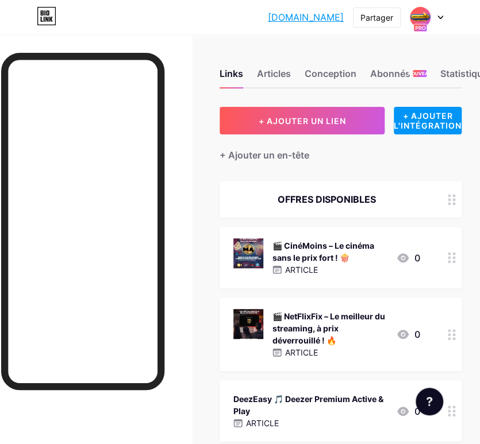
click at [364, 255] on div "🎬 CinéMoins – Le cinéma sans le prix fort ! 🍿" at bounding box center [330, 252] width 114 height 24
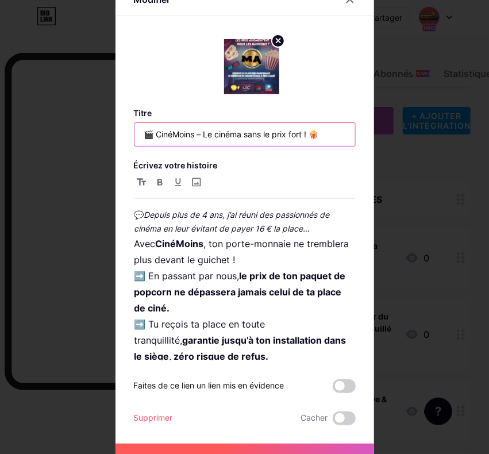
click at [151, 134] on input "🎬 CinéMoins – Le cinéma sans le prix fort ! 🍿" at bounding box center [245, 134] width 221 height 23
click at [302, 132] on input "CinéMoins – Le cinéma sans le prix fort ! 🍿" at bounding box center [245, 134] width 221 height 23
click at [181, 135] on input "CinéMoins – Le cinéma sans le prix fort !" at bounding box center [245, 134] width 221 height 23
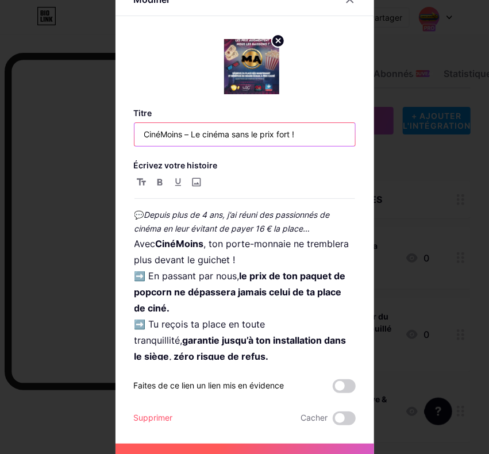
paste input "🍿"
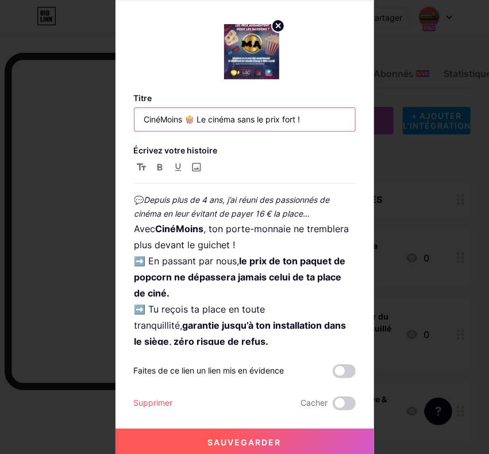
scroll to position [16, 0]
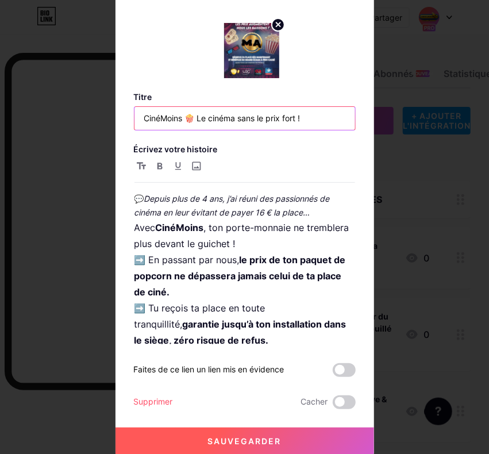
type input "CinéMoins 🍿 Le cinéma sans le prix fort !"
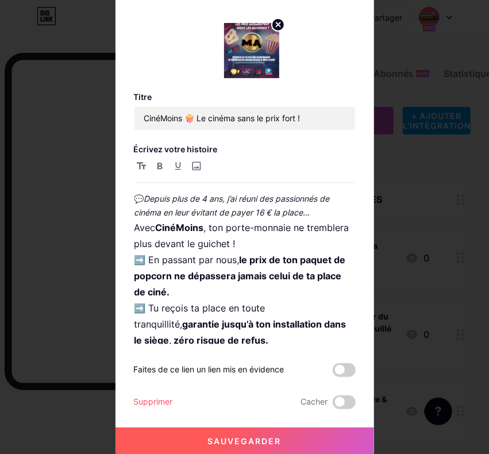
click at [273, 429] on button "Sauvegarder" at bounding box center [245, 442] width 259 height 28
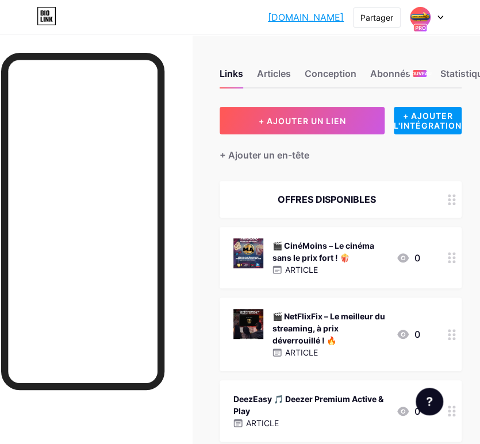
click at [358, 245] on font "🎬 CinéMoins – Le cinéma sans le prix fort ! 🍿" at bounding box center [324, 252] width 102 height 22
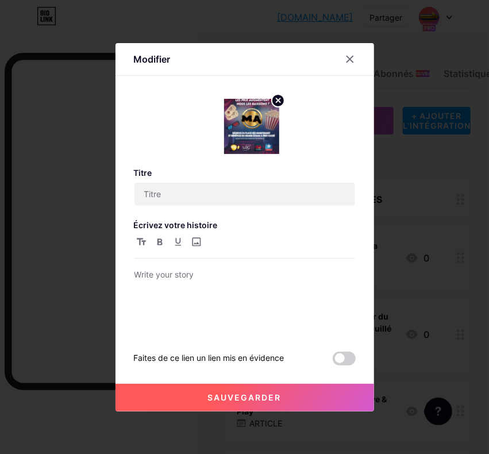
type input "CinéMoins 🍿 Le cinéma sans le prix fort !"
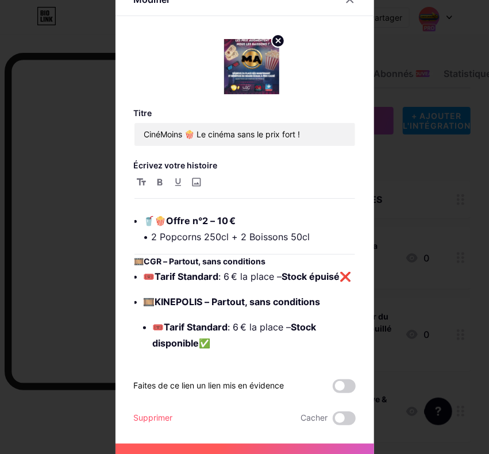
scroll to position [659, 0]
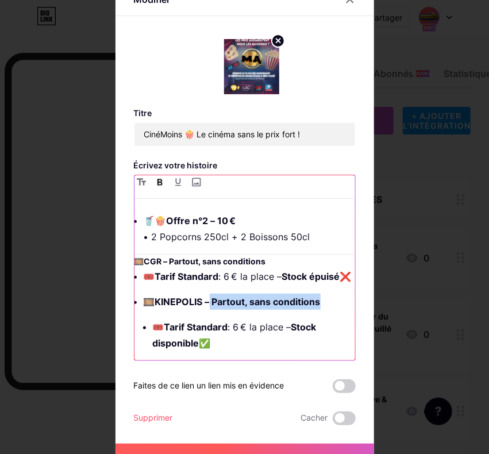
drag, startPoint x: 212, startPoint y: 297, endPoint x: 332, endPoint y: 297, distance: 120.7
click at [332, 297] on p "🎞️ KINEPOLIS – Partout, sans conditions" at bounding box center [250, 302] width 212 height 16
copy strong "Partout, sans conditions"
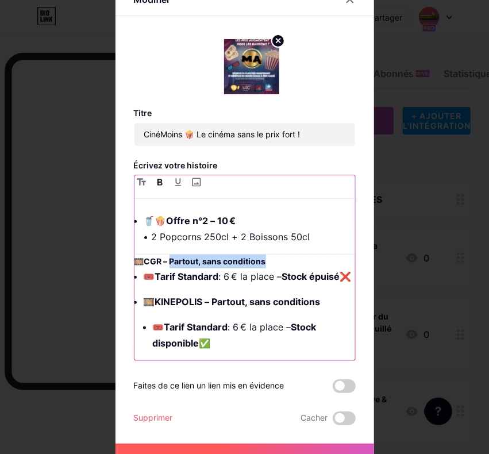
drag, startPoint x: 267, startPoint y: 243, endPoint x: 169, endPoint y: 248, distance: 98.4
click at [169, 255] on h3 "🎞️ CGR – Partout, sans conditions" at bounding box center [245, 262] width 221 height 14
drag, startPoint x: 329, startPoint y: 285, endPoint x: 189, endPoint y: 286, distance: 140.3
click at [189, 286] on ul "🎟️ Tarif Standard : 6 € la place – Stock épuisé ❌ 🎞️ KINEPOLIS – Partout, sans …" at bounding box center [250, 309] width 212 height 83
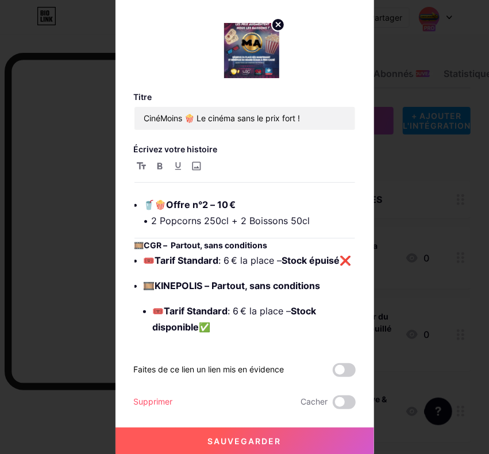
click at [242, 437] on font "Sauvegarder" at bounding box center [245, 441] width 74 height 10
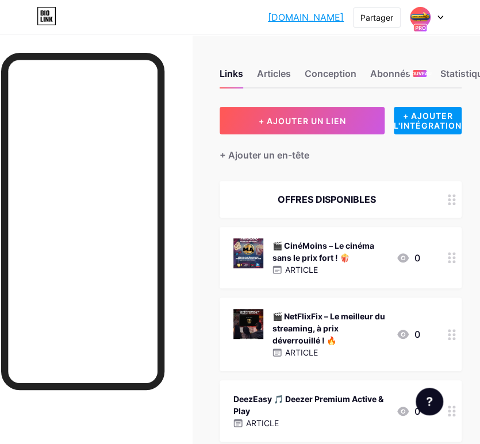
click at [338, 320] on font "🎬 NetFlixFix – Le meilleur du streaming, à prix déverrouillé ! 🔥" at bounding box center [329, 329] width 113 height 34
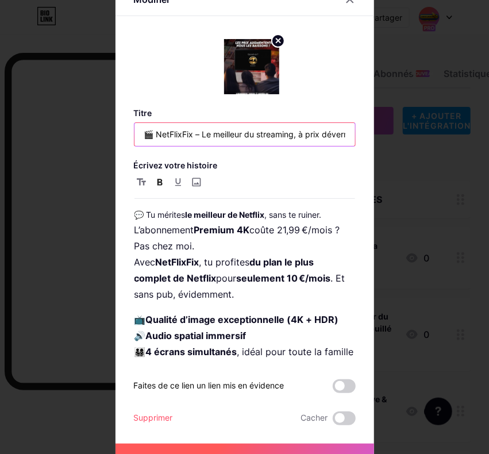
click at [221, 141] on input "🎬 NetFlixFix – Le meilleur du streaming, à prix déverrouillé ! 🔥" at bounding box center [245, 134] width 221 height 23
click at [155, 135] on input "🎬 NetFlixFix – Le meilleur du streaming, à prix déverrouillé ! 🔥" at bounding box center [245, 134] width 221 height 23
click at [149, 133] on input "🎬 NetFlixFix – Le meilleur du streaming, à prix déverrouillé ! 🔥" at bounding box center [245, 134] width 221 height 23
click at [148, 133] on input "🎬 NetFlixFix – Le meilleur du streaming, à prix déverrouillé ! 🔥" at bounding box center [245, 134] width 221 height 23
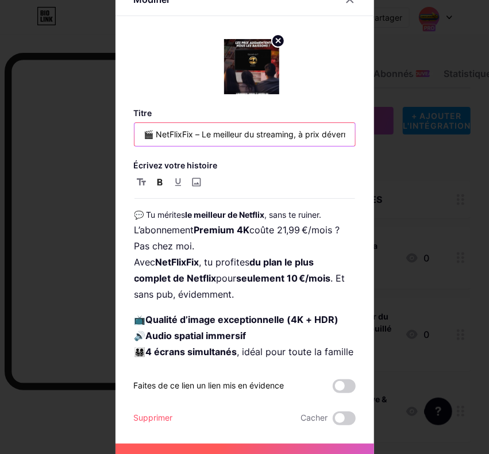
click at [148, 133] on input "🎬 NetFlixFix – Le meilleur du streaming, à prix déverrouillé ! 🔥" at bounding box center [245, 134] width 221 height 23
click at [139, 134] on input "🎬 NetFlixFix – Le meilleur du streaming, à prix déverrouillé ! 🔥" at bounding box center [245, 134] width 221 height 23
click at [139, 133] on input "🎬 NetFlixFix – Le meilleur du streaming, à prix déverrouillé ! 🔥" at bounding box center [245, 134] width 221 height 23
click at [143, 133] on input "🎬 NetFlixFix – Le meilleur du streaming, à prix déverrouillé ! 🔥" at bounding box center [245, 134] width 221 height 23
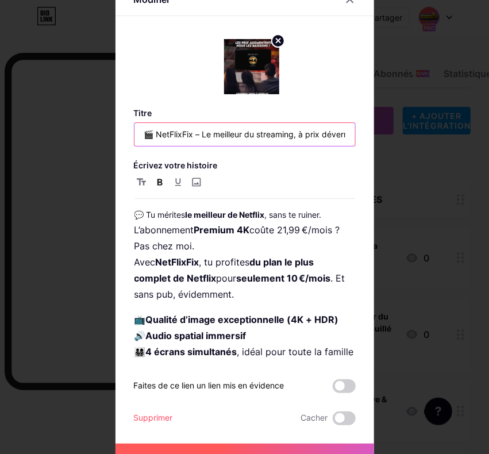
click at [143, 133] on input "🎬 NetFlixFix – Le meilleur du streaming, à prix déverrouillé ! 🔥" at bounding box center [245, 134] width 221 height 23
click at [206, 137] on input "🎬 NetFlixFix – Le meilleur du streaming, à prix déverrouillé ! 🔥" at bounding box center [245, 134] width 221 height 23
click at [190, 130] on input "🎬 NetFlixFix – Le meilleur du streaming, à prix déverrouillé ! 🔥" at bounding box center [245, 134] width 221 height 23
click at [198, 129] on input "🎬 NetFlixFix – Le meilleur du streaming, à prix déverrouillé ! 🔥" at bounding box center [245, 134] width 221 height 23
click at [190, 135] on input "🎬 NetFlixFix – Le meilleur du streaming, à prix déverrouillé ! 🔥" at bounding box center [245, 134] width 221 height 23
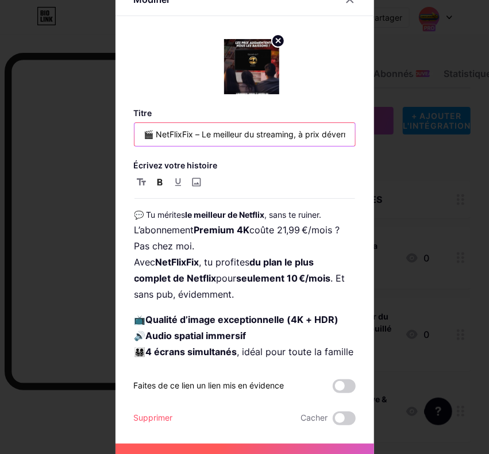
click at [199, 131] on input "🎬 NetFlixFix – Le meilleur du streaming, à prix déverrouillé ! 🔥" at bounding box center [245, 134] width 221 height 23
click at [194, 133] on input "🎬 NetFlixFix – Le meilleur du streaming, à prix déverrouillé ! 🔥" at bounding box center [245, 134] width 221 height 23
click at [191, 140] on input "🎬 NetFlixFix – Le meilleur du streaming, à prix déverrouillé ! 🔥" at bounding box center [245, 134] width 221 height 23
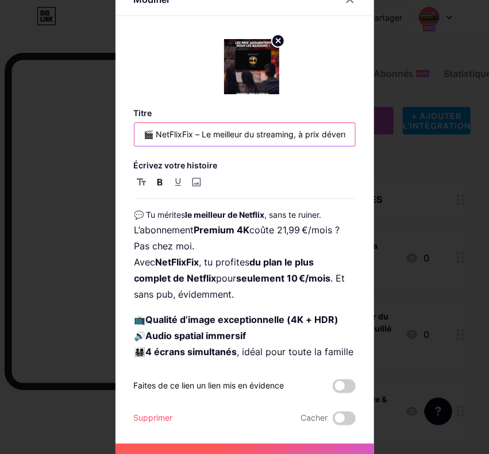
click at [191, 140] on input "🎬 NetFlixFix – Le meilleur du streaming, à prix déverrouillé ! 🔥" at bounding box center [245, 134] width 221 height 23
paste input "🎬"
click at [194, 134] on input "🎬 NetFlixFix 🎬 Le meilleur du streaming, à prix déverrouillé ! 🔥" at bounding box center [245, 134] width 221 height 23
click at [153, 138] on input "🎬 NetFlixFix 🎬 Le meilleur du streaming, à prix déverrouillé ! 🔥" at bounding box center [245, 134] width 221 height 23
click at [312, 140] on input "NetFlixFix 🎬 Le meilleur du streaming, à prix déverrouillé ! 🔥" at bounding box center [245, 134] width 221 height 23
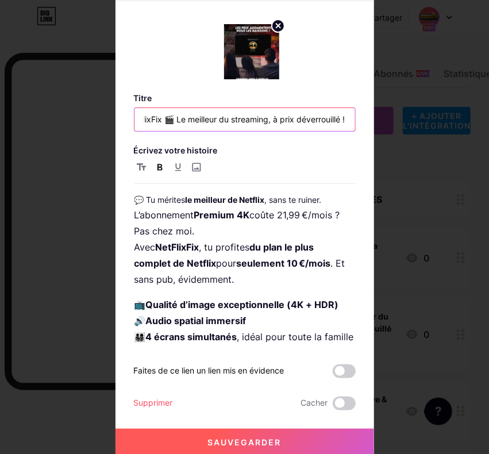
scroll to position [16, 0]
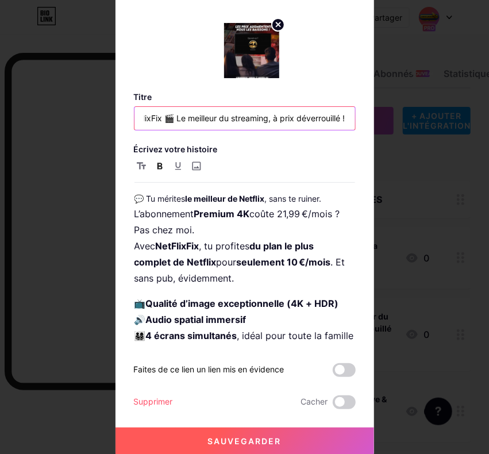
type input "NetFlixFix 🎬 Le meilleur du streaming, à prix déverrouillé !"
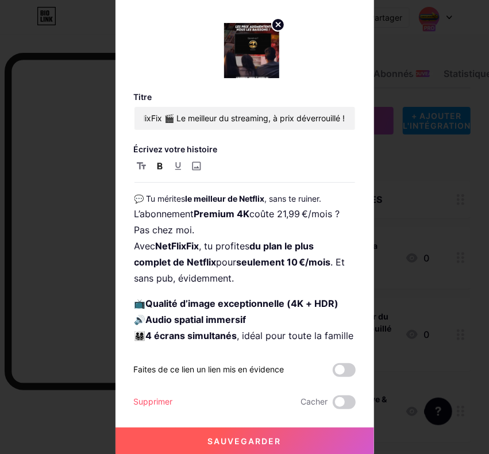
click at [278, 439] on button "Sauvegarder" at bounding box center [245, 442] width 259 height 28
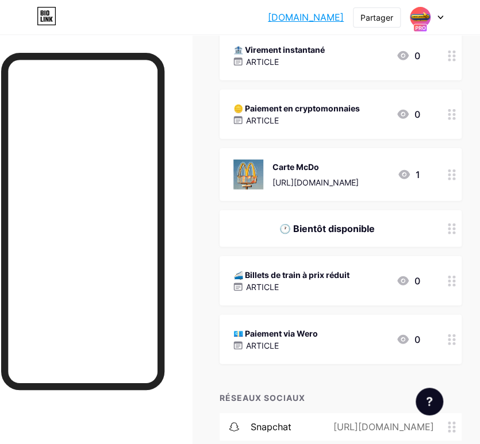
scroll to position [834, 0]
